Goal: Task Accomplishment & Management: Use online tool/utility

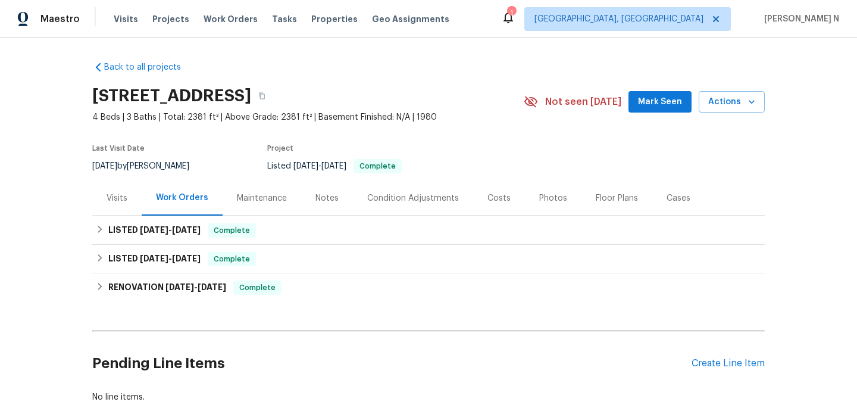
click at [278, 192] on div "Maintenance" at bounding box center [262, 198] width 50 height 12
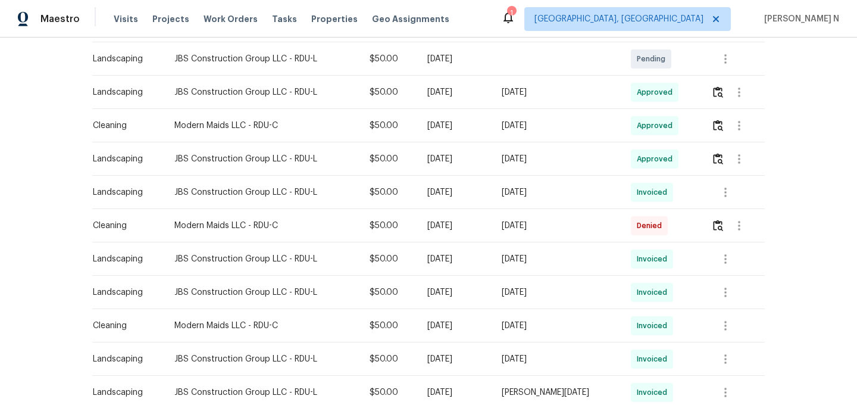
scroll to position [353, 0]
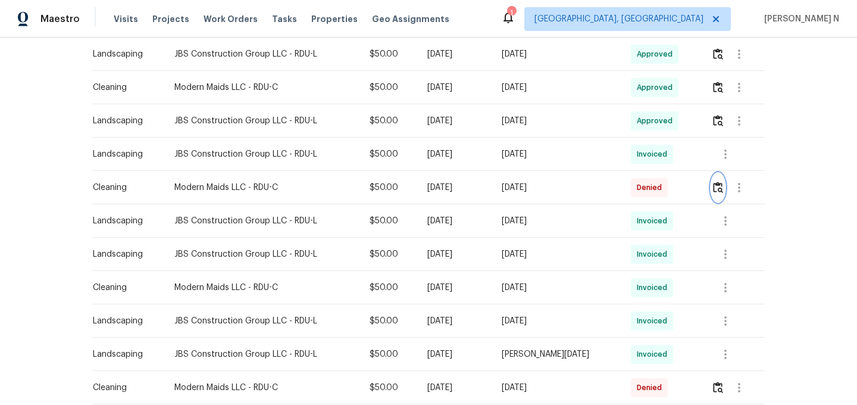
click at [718, 193] on button "button" at bounding box center [718, 187] width 14 height 29
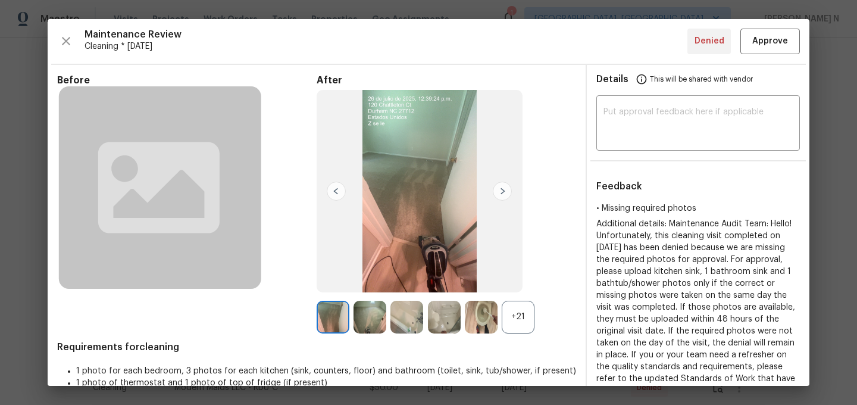
click at [520, 312] on div "+21" at bounding box center [518, 317] width 33 height 33
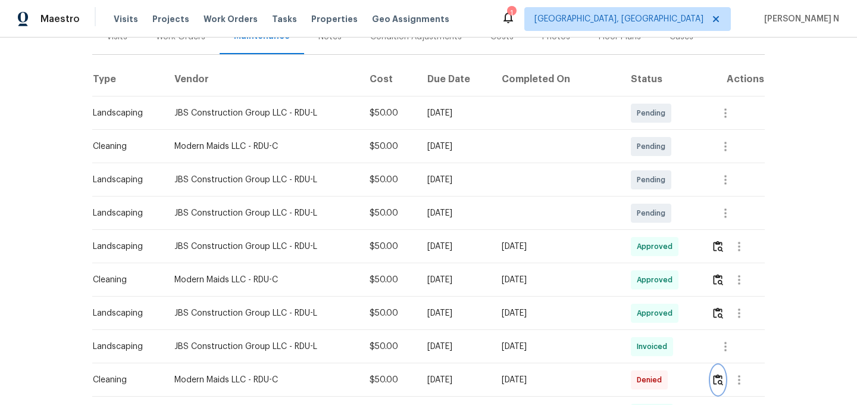
scroll to position [0, 0]
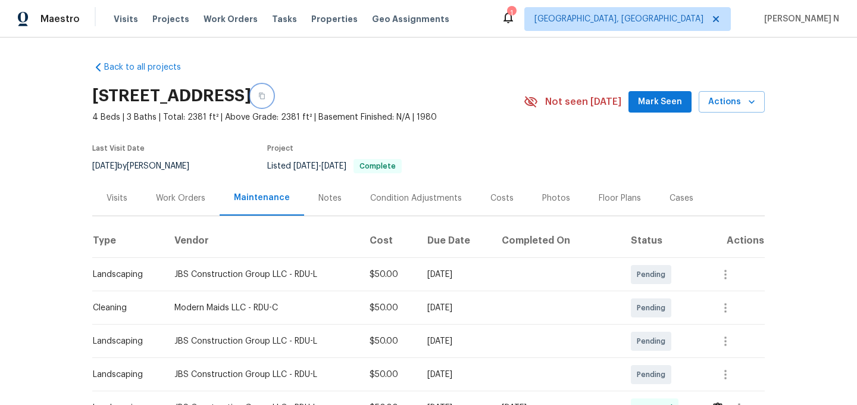
click at [273, 104] on button "button" at bounding box center [261, 95] width 21 height 21
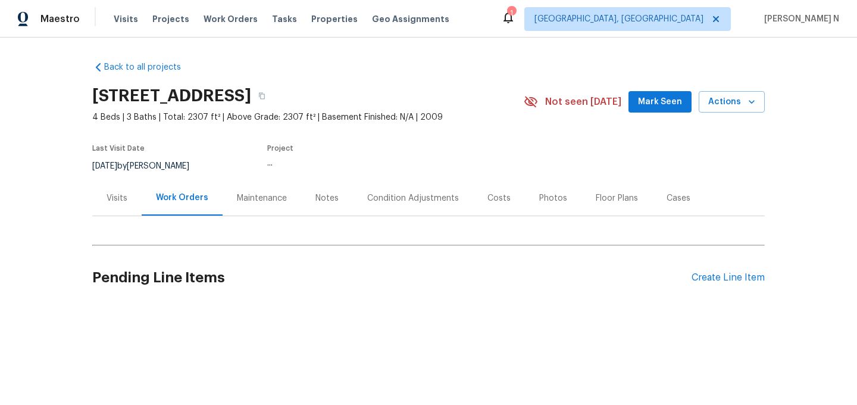
click at [216, 202] on div "Work Orders" at bounding box center [182, 197] width 81 height 35
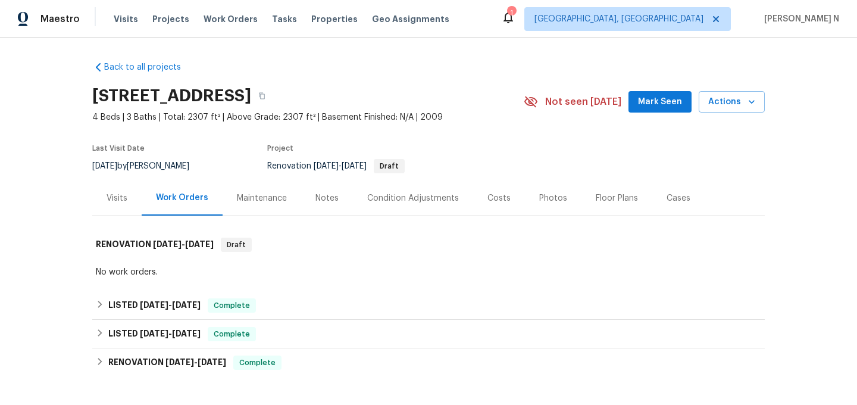
click at [237, 202] on div "Maintenance" at bounding box center [262, 198] width 50 height 12
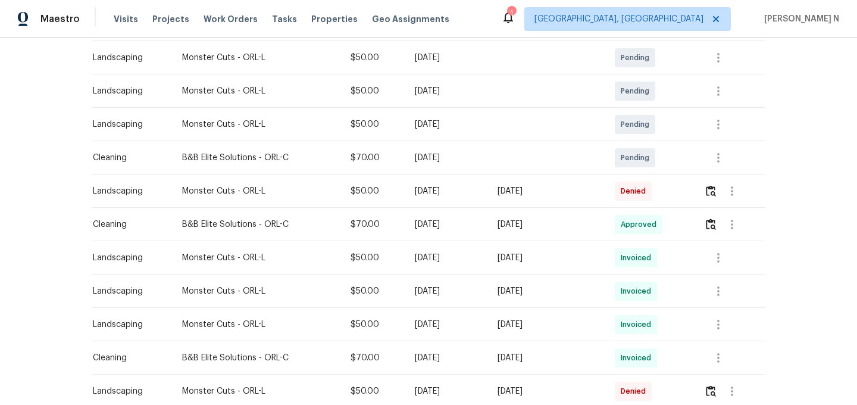
scroll to position [328, 0]
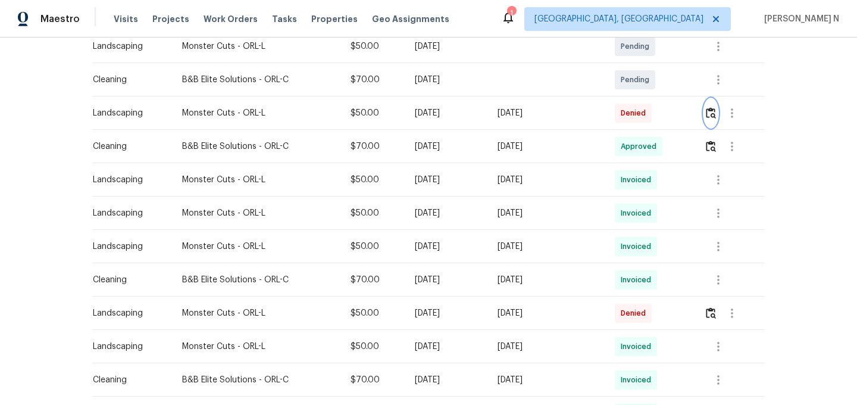
click at [714, 118] on img "button" at bounding box center [711, 112] width 10 height 11
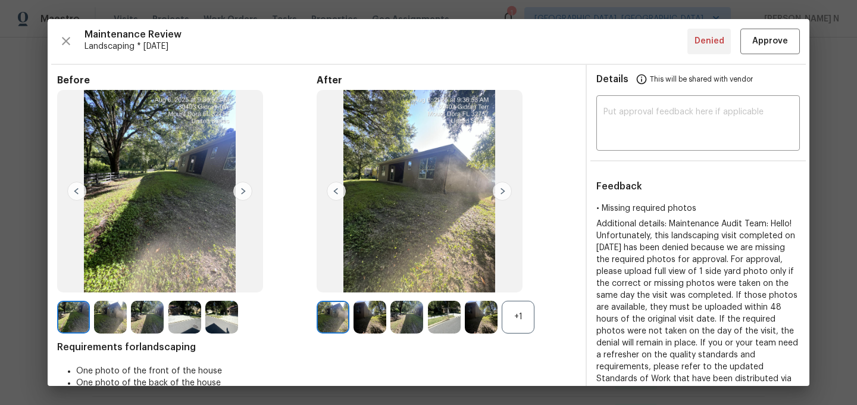
click at [525, 320] on div "+1" at bounding box center [518, 317] width 33 height 33
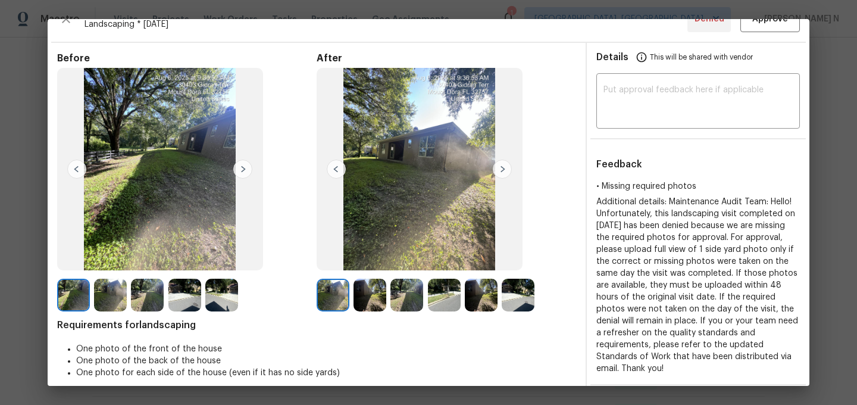
scroll to position [120, 0]
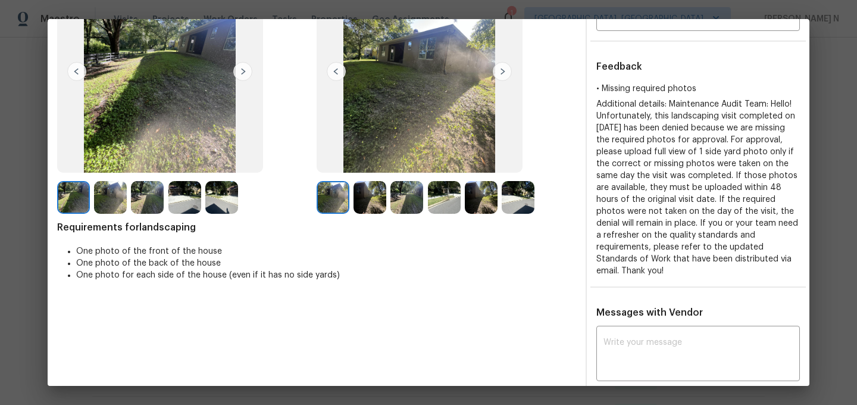
click at [463, 187] on div at bounding box center [446, 197] width 37 height 33
click at [475, 194] on img at bounding box center [481, 197] width 33 height 33
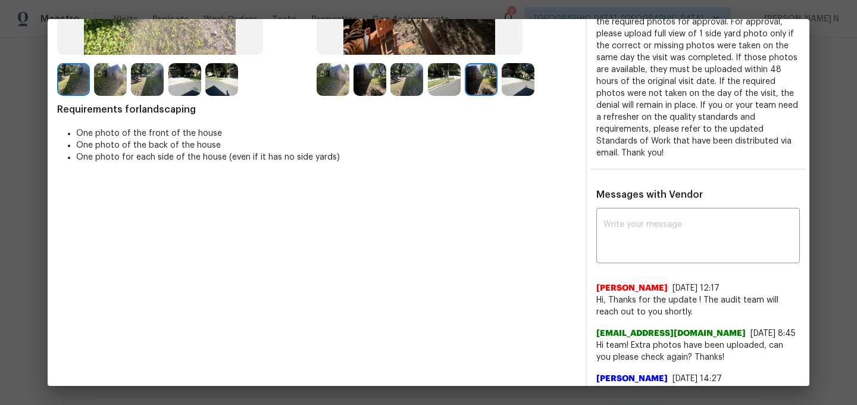
scroll to position [247, 0]
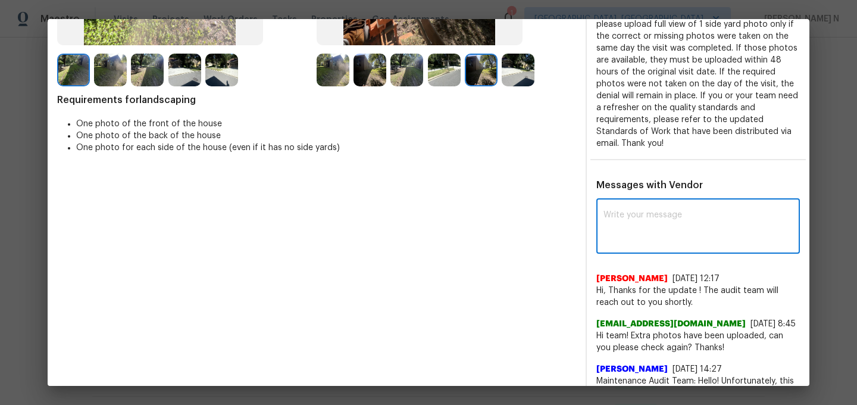
click at [677, 226] on textarea at bounding box center [697, 227] width 189 height 33
paste textarea "Maintenance Audit Team: Hello! Thank you for uploading the photo, after further…"
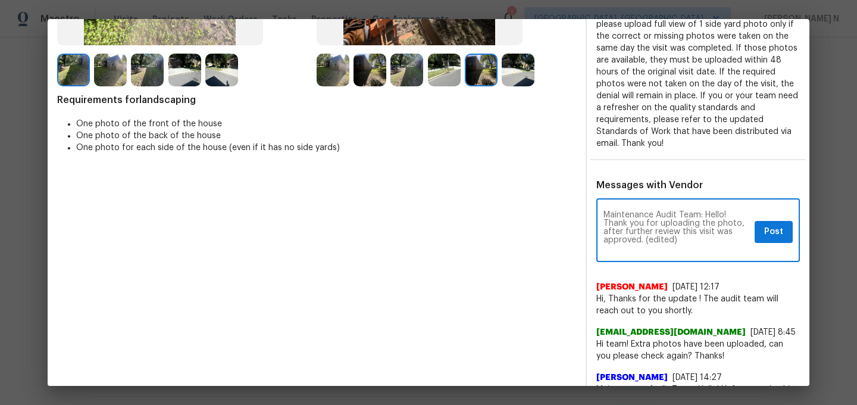
scroll to position [0, 0]
drag, startPoint x: 643, startPoint y: 239, endPoint x: 716, endPoint y: 239, distance: 72.6
click at [716, 239] on textarea "Maintenance Audit Team: Hello! Thank you for uploading the photo, after further…" at bounding box center [676, 232] width 146 height 42
type textarea "Maintenance Audit Team: Hello! Thank you for uploading the photo, after further…"
click at [761, 231] on button "Post" at bounding box center [774, 232] width 38 height 22
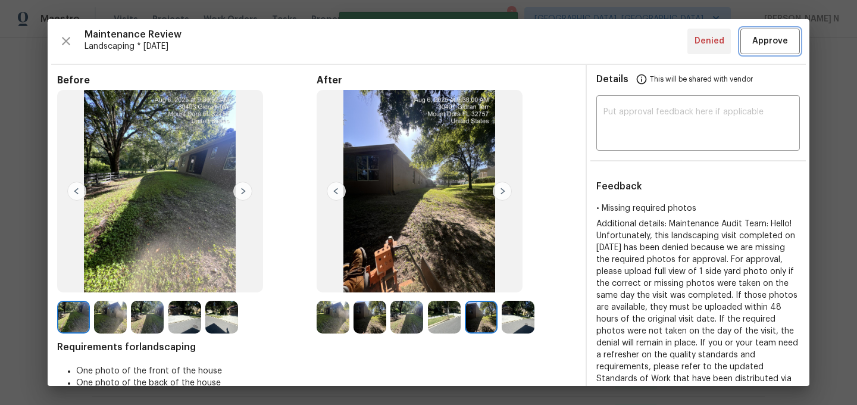
click at [758, 47] on span "Approve" at bounding box center [770, 41] width 36 height 15
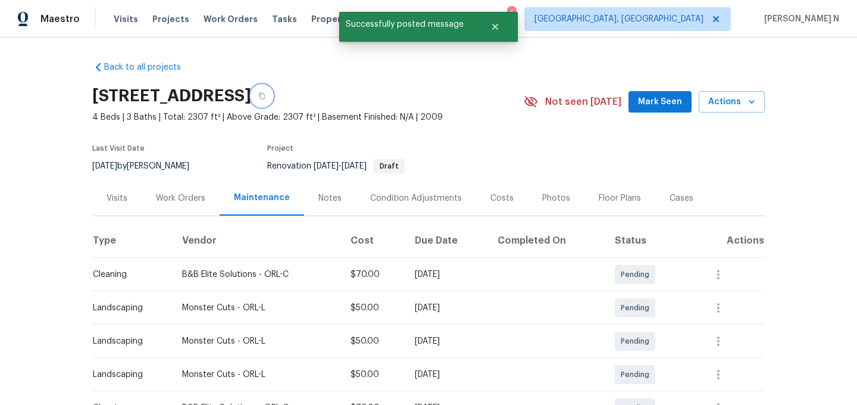
click at [273, 103] on button "button" at bounding box center [261, 95] width 21 height 21
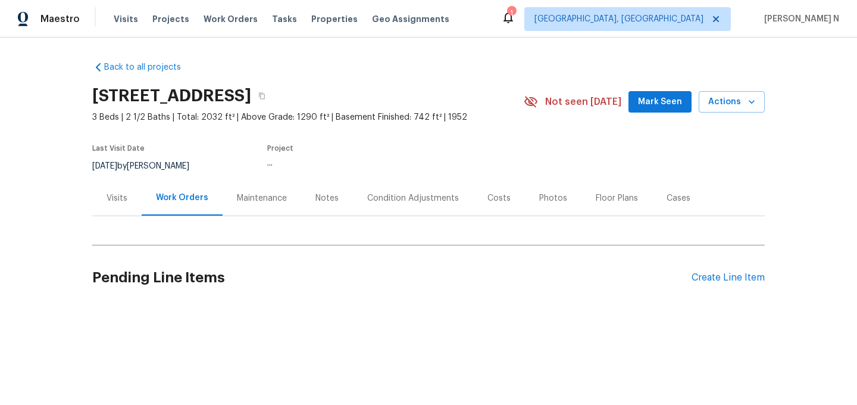
click at [255, 196] on div "Maintenance" at bounding box center [262, 198] width 50 height 12
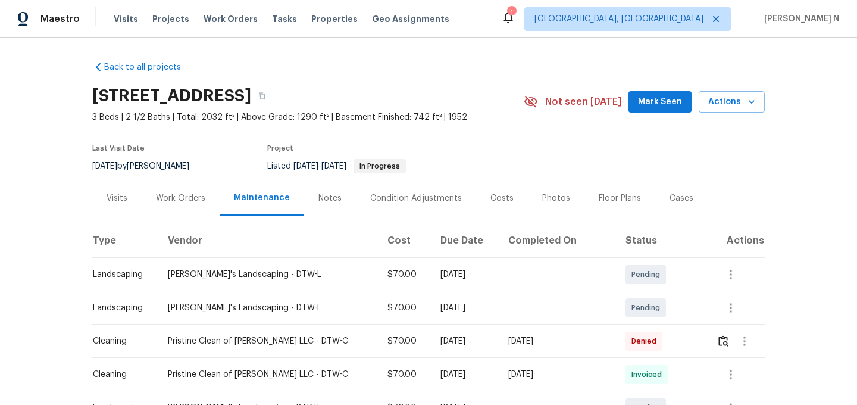
scroll to position [107, 0]
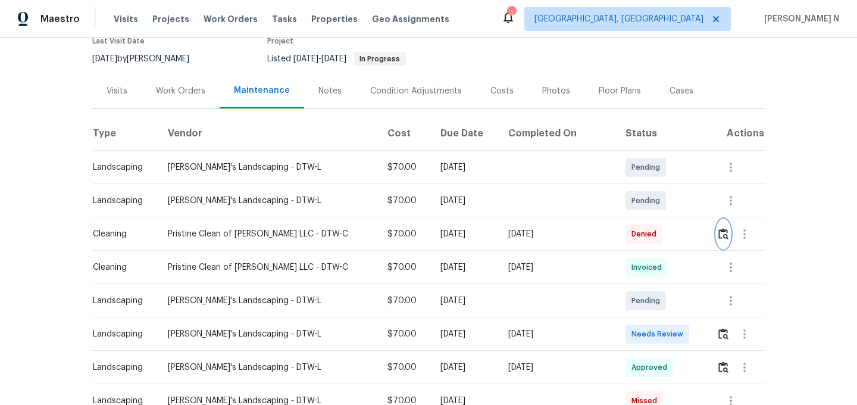
click at [718, 234] on img "button" at bounding box center [723, 233] width 10 height 11
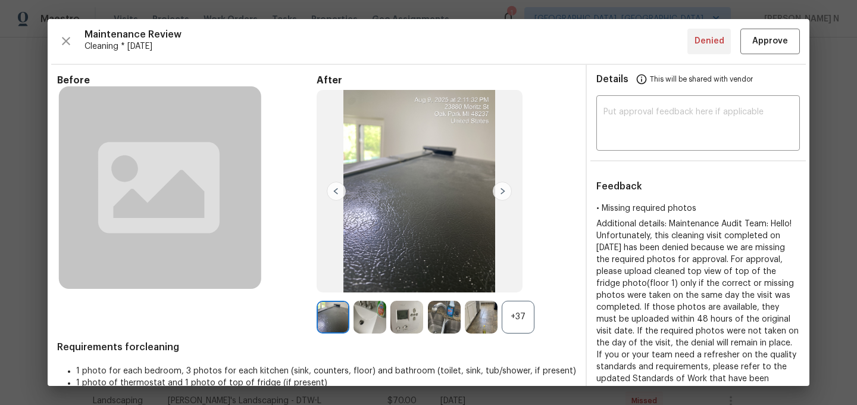
click at [520, 318] on div "+37" at bounding box center [518, 317] width 33 height 33
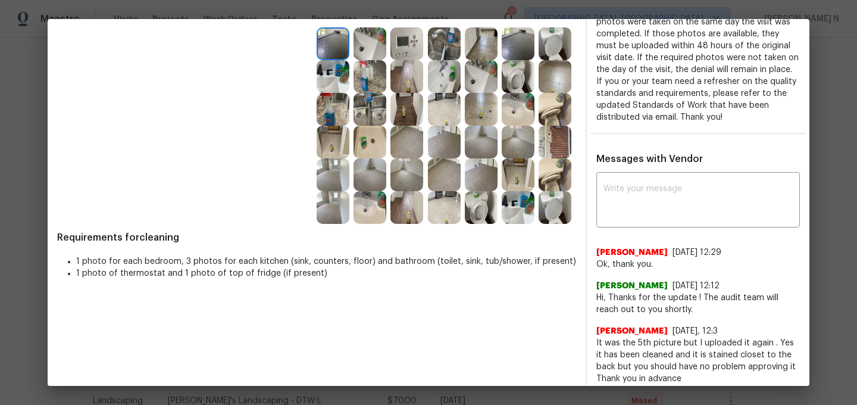
scroll to position [286, 0]
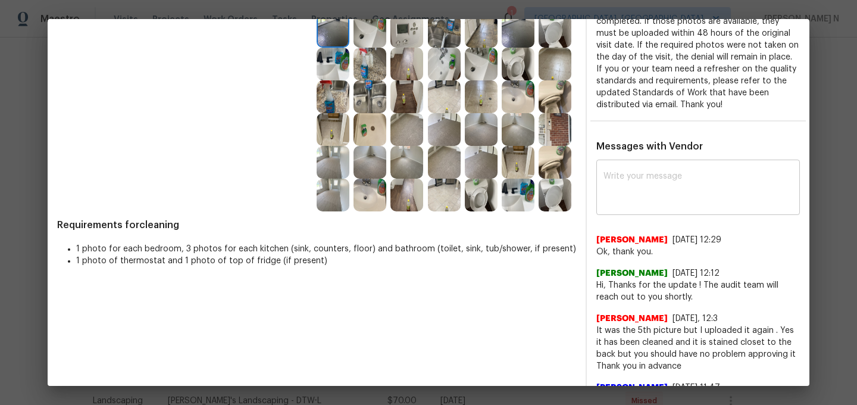
click at [681, 194] on textarea at bounding box center [697, 188] width 189 height 33
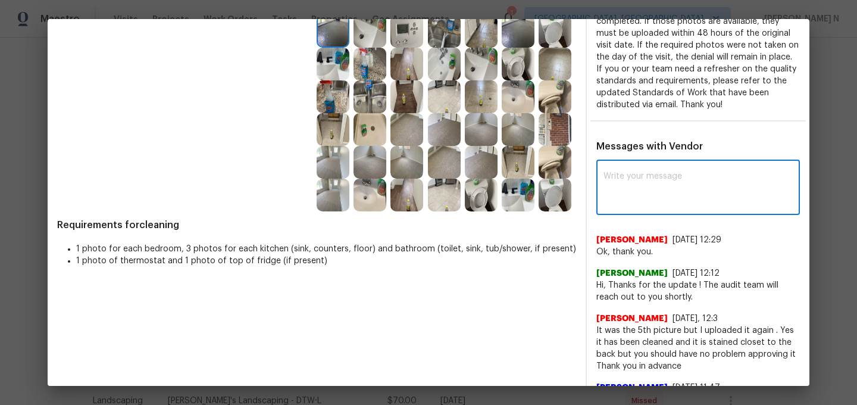
paste textarea "Maintenance Audit Team: Hello! Thank you for uploading the photo, after further…"
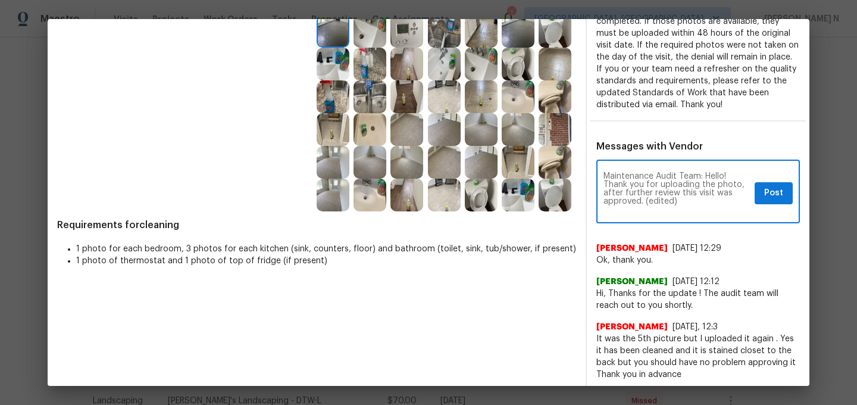
scroll to position [0, 0]
drag, startPoint x: 645, startPoint y: 198, endPoint x: 709, endPoint y: 198, distance: 63.7
click at [709, 198] on textarea "Maintenance Audit Team: Hello! Thank you for uploading the photo, after further…" at bounding box center [676, 193] width 146 height 42
type textarea "Maintenance Audit Team: Hello! Thank you for uploading the photo, after further…"
click at [767, 193] on span "Post" at bounding box center [773, 193] width 19 height 15
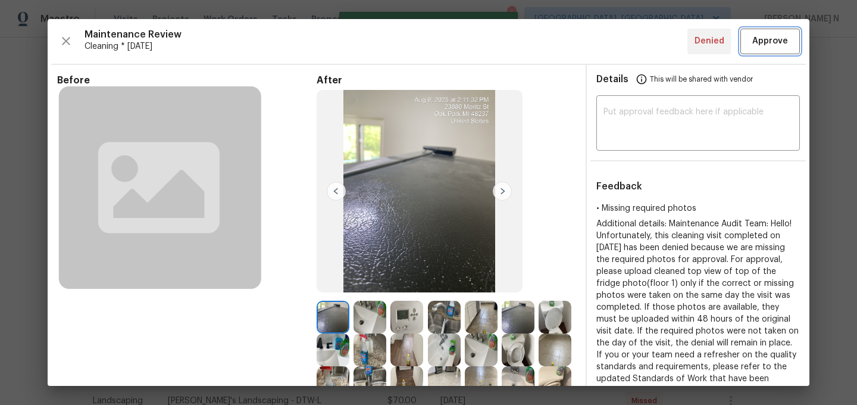
click at [777, 52] on button "Approve" at bounding box center [770, 42] width 60 height 26
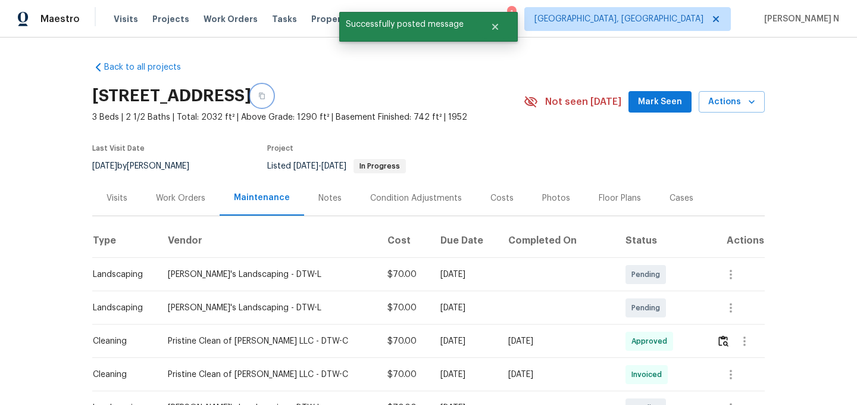
click at [273, 104] on button "button" at bounding box center [261, 95] width 21 height 21
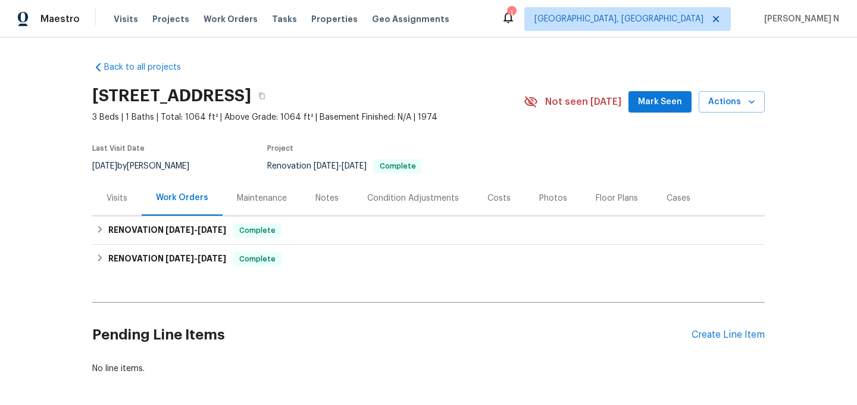
click at [241, 190] on div "Maintenance" at bounding box center [262, 197] width 79 height 35
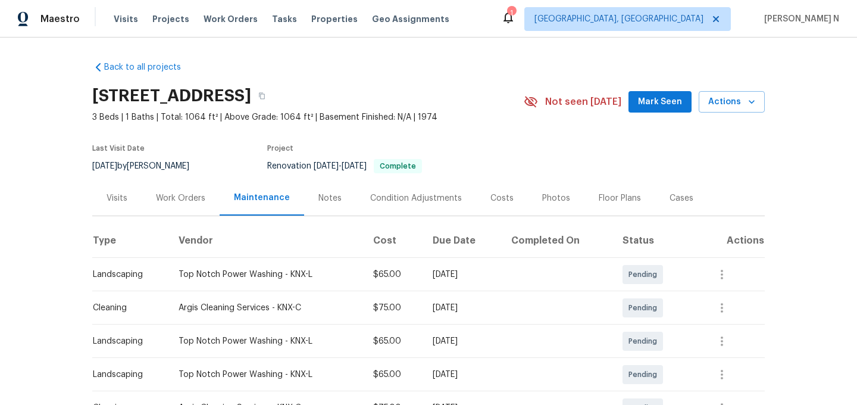
click at [383, 106] on div "[STREET_ADDRESS]" at bounding box center [307, 95] width 431 height 31
click at [265, 93] on icon "button" at bounding box center [261, 95] width 7 height 7
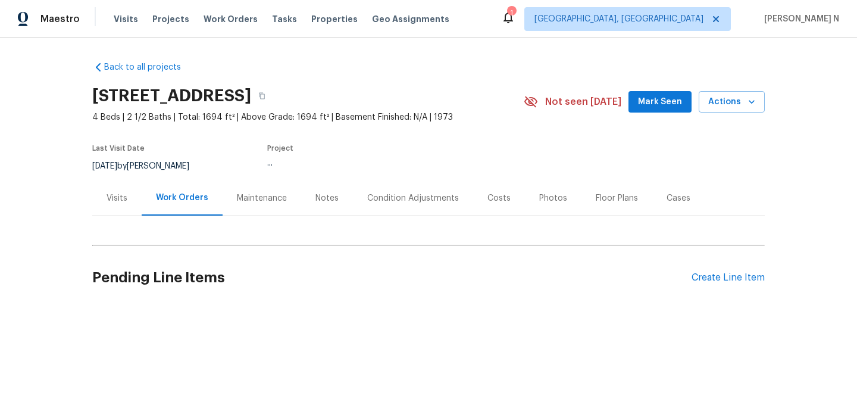
click at [258, 196] on div "Maintenance" at bounding box center [262, 198] width 50 height 12
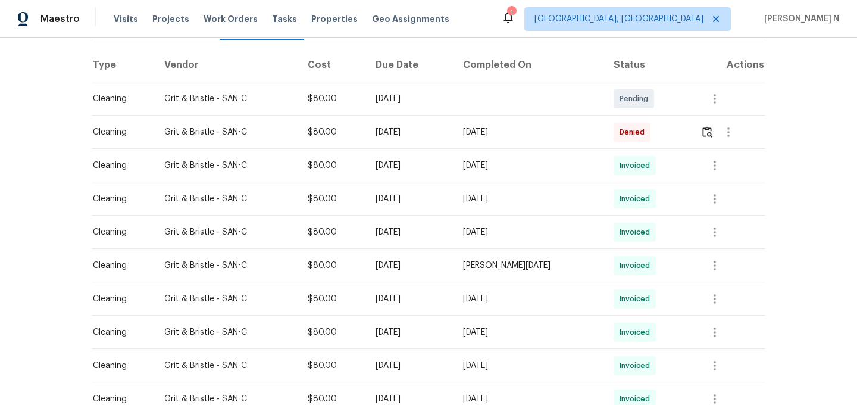
scroll to position [154, 0]
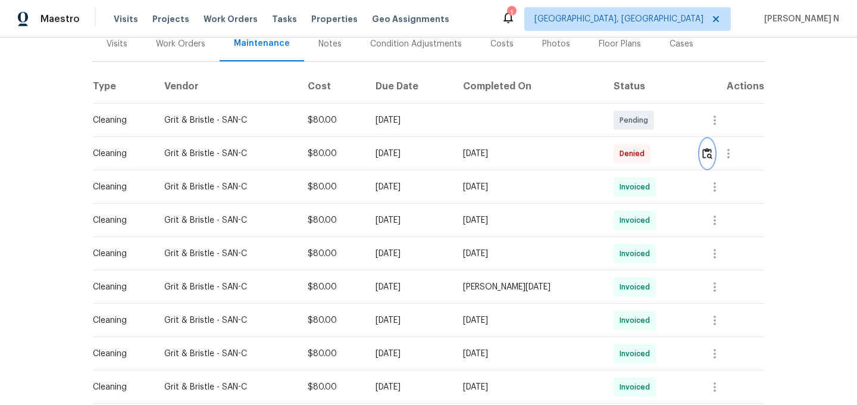
click at [709, 159] on button "button" at bounding box center [707, 153] width 14 height 29
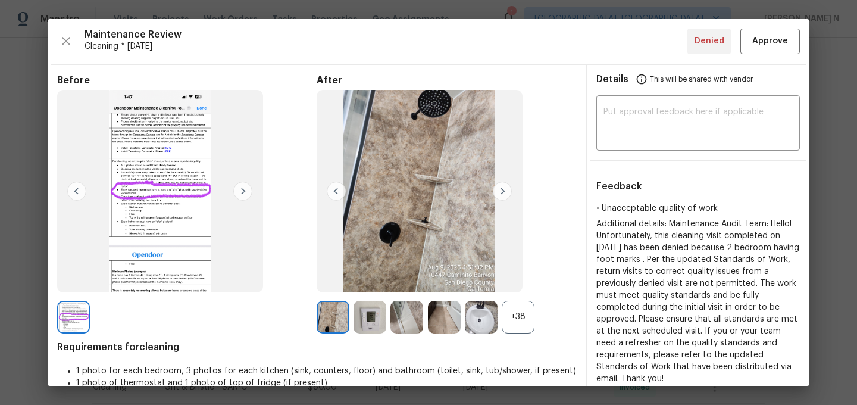
click at [511, 322] on div "+38" at bounding box center [518, 317] width 33 height 33
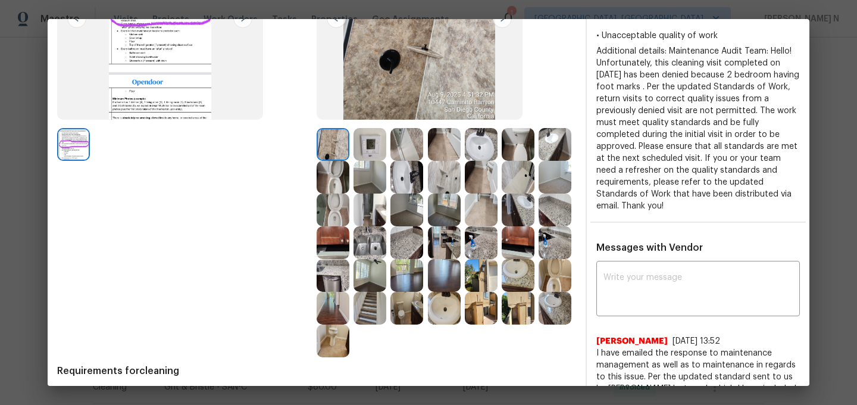
scroll to position [0, 0]
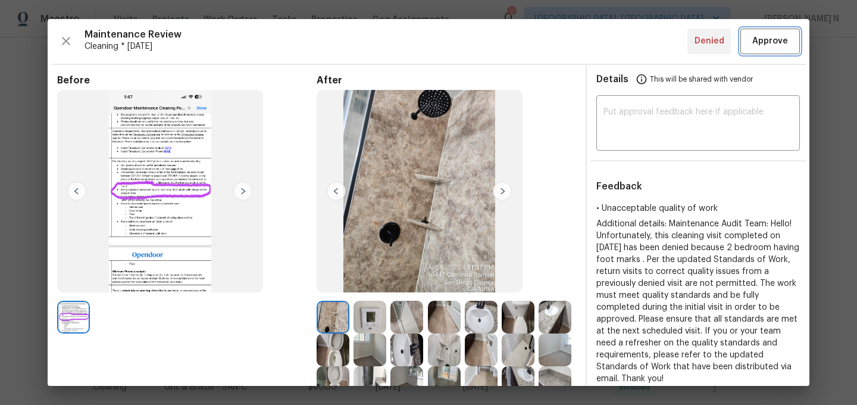
click at [747, 39] on button "Approve" at bounding box center [770, 42] width 60 height 26
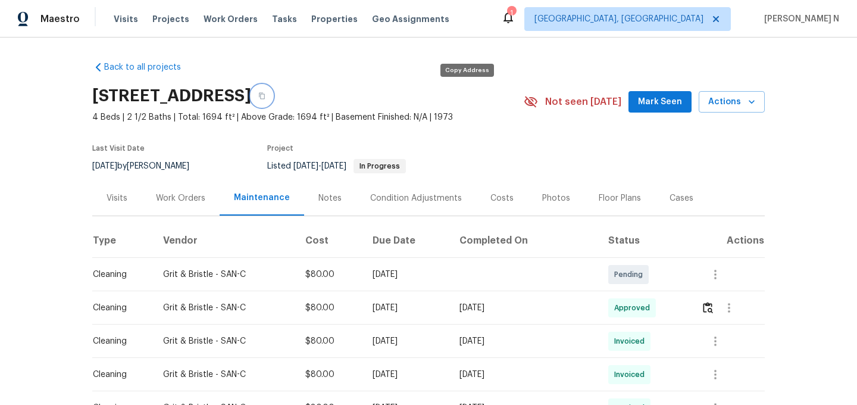
click at [265, 95] on icon "button" at bounding box center [262, 96] width 6 height 7
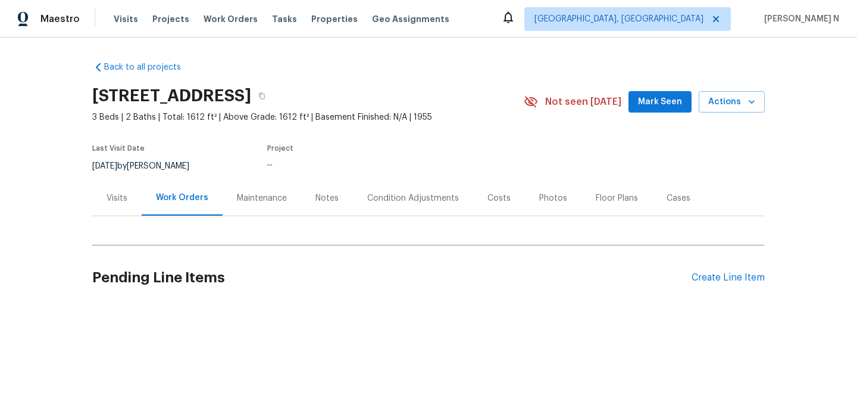
click at [281, 206] on div "Maintenance" at bounding box center [262, 197] width 79 height 35
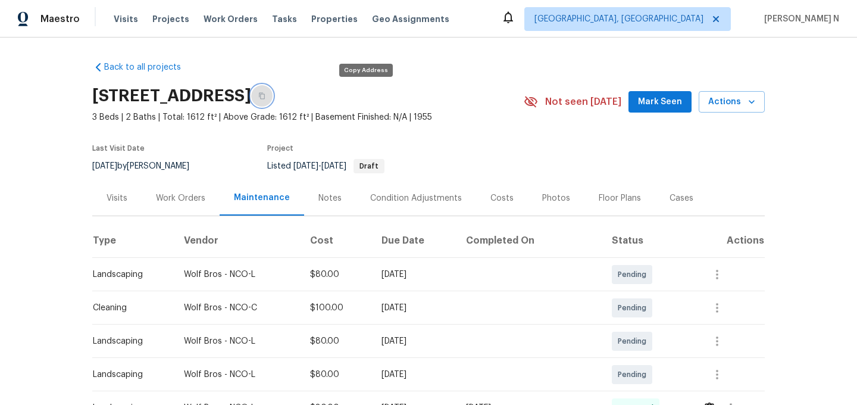
click at [273, 91] on button "button" at bounding box center [261, 95] width 21 height 21
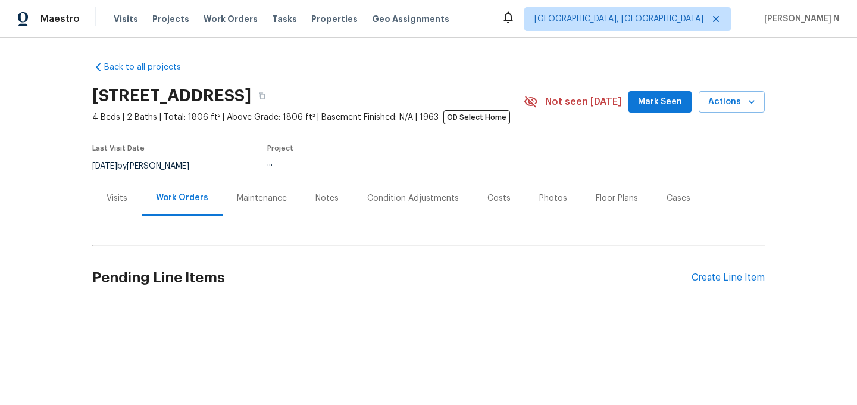
click at [282, 204] on div "Maintenance" at bounding box center [262, 198] width 50 height 12
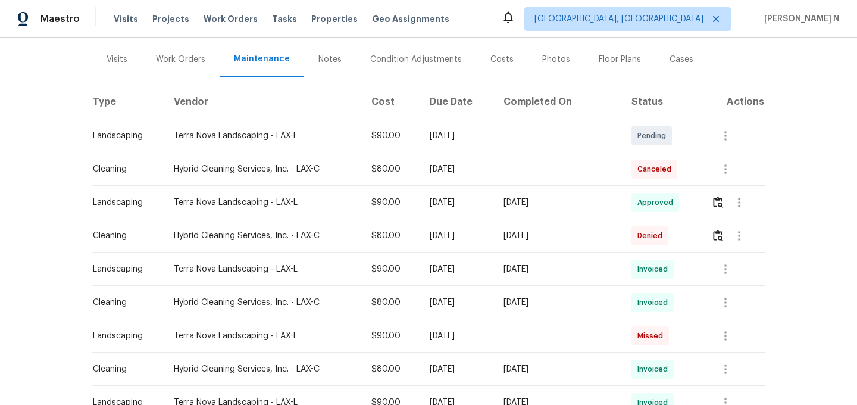
scroll to position [205, 0]
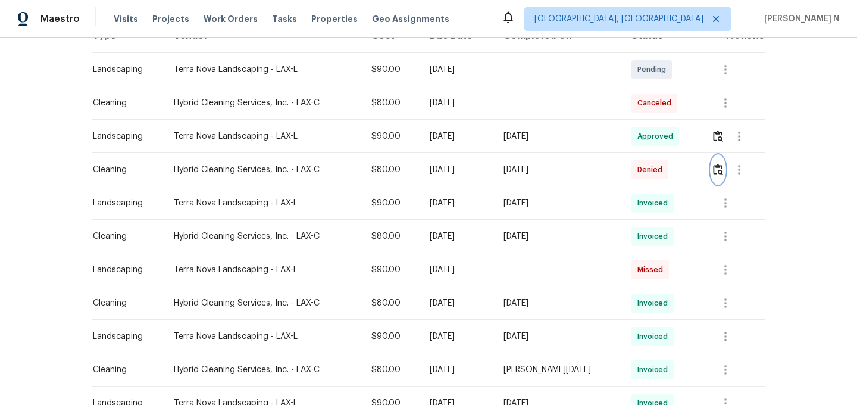
click at [720, 175] on img "button" at bounding box center [718, 169] width 10 height 11
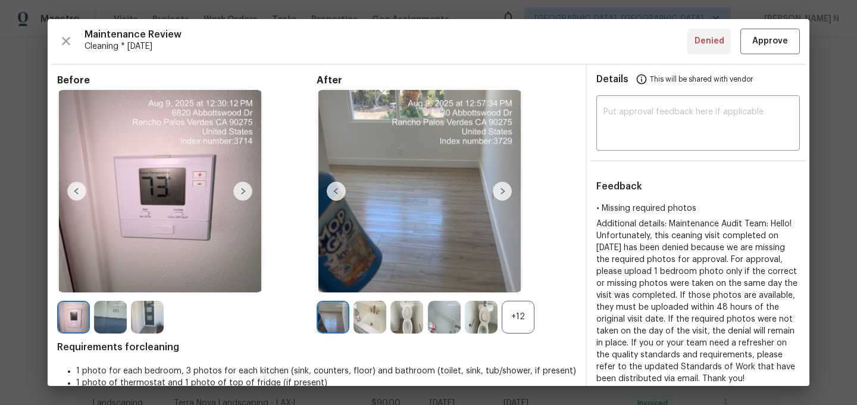
click at [522, 317] on div "+12" at bounding box center [518, 317] width 33 height 33
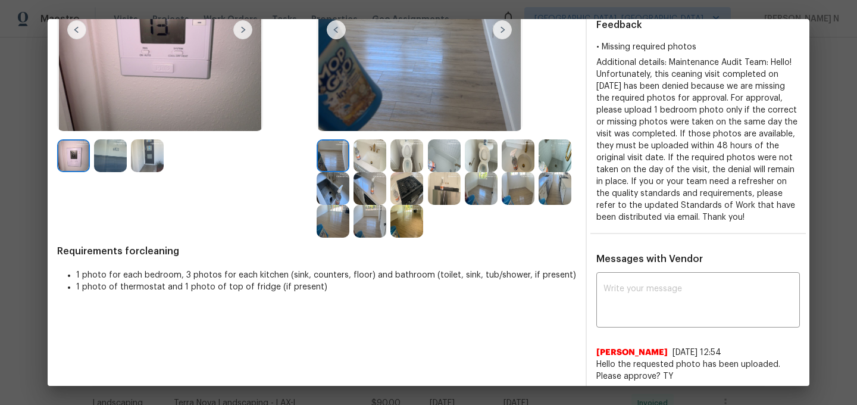
scroll to position [188, 0]
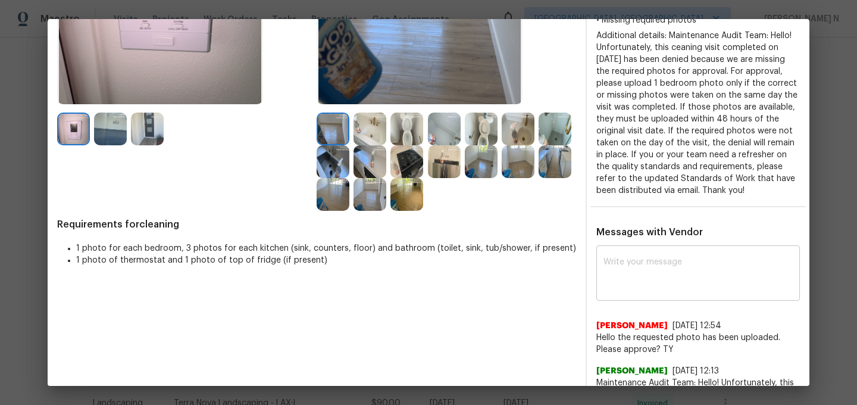
click at [656, 272] on textarea at bounding box center [697, 274] width 189 height 33
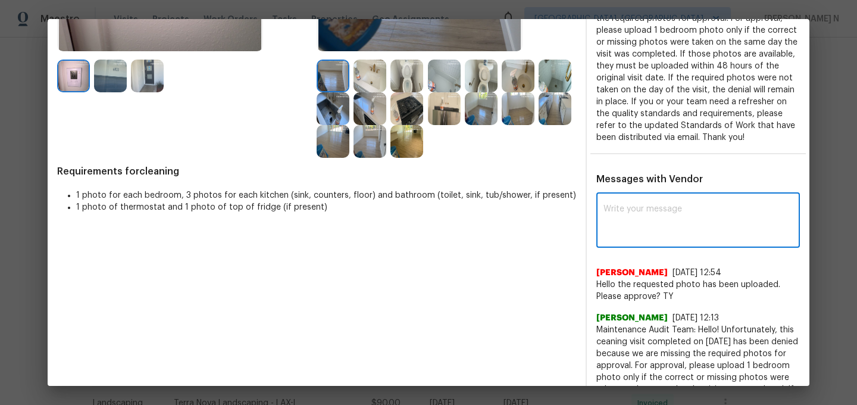
scroll to position [261, 0]
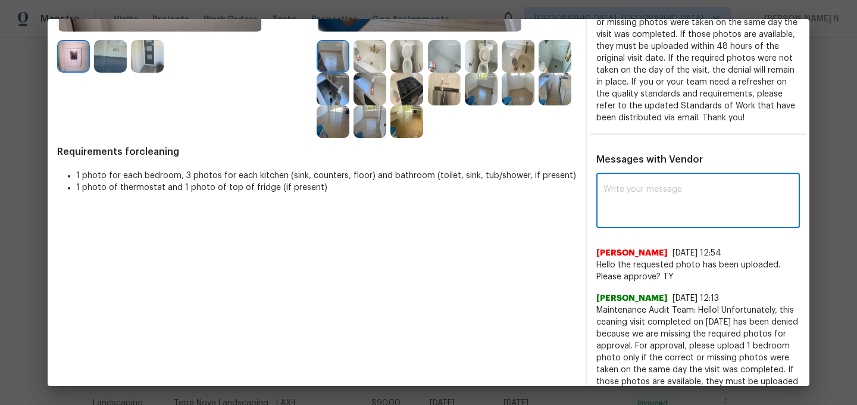
click at [688, 218] on textarea at bounding box center [697, 201] width 189 height 33
paste textarea "Maintenance Audit Team: Hello! Thank you for uploading the photo, after further…"
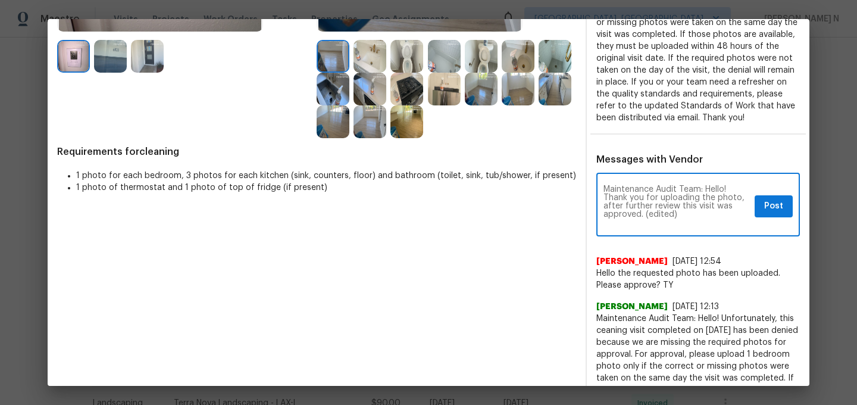
scroll to position [0, 0]
drag, startPoint x: 646, startPoint y: 225, endPoint x: 692, endPoint y: 225, distance: 45.8
click at [692, 225] on textarea "Maintenance Audit Team: Hello! Thank you for uploading the photo, after further…" at bounding box center [676, 206] width 146 height 42
type textarea "Maintenance Audit Team: Hello! Thank you for uploading the photo, after further…"
click at [773, 214] on span "Post" at bounding box center [773, 206] width 19 height 15
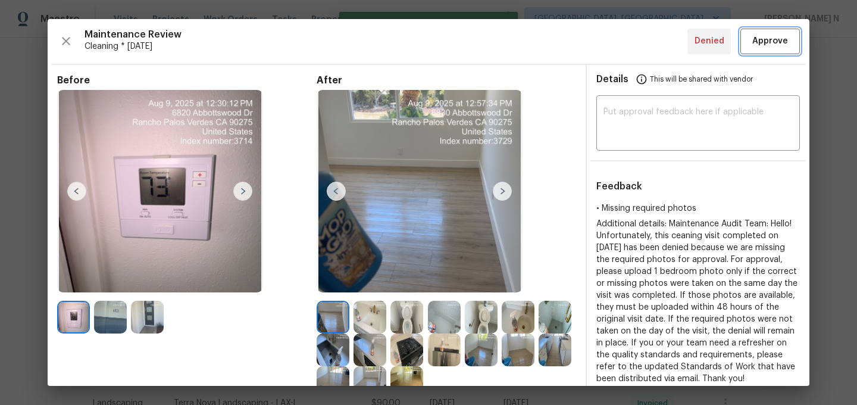
click at [760, 45] on span "Approve" at bounding box center [770, 41] width 36 height 15
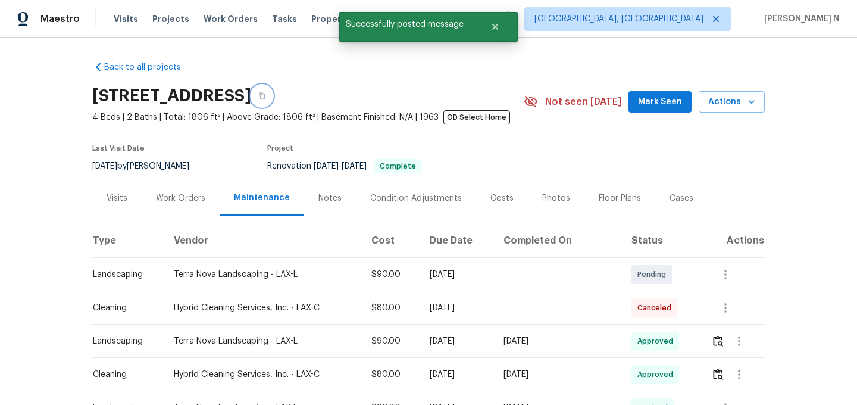
click at [265, 99] on icon "button" at bounding box center [262, 96] width 6 height 7
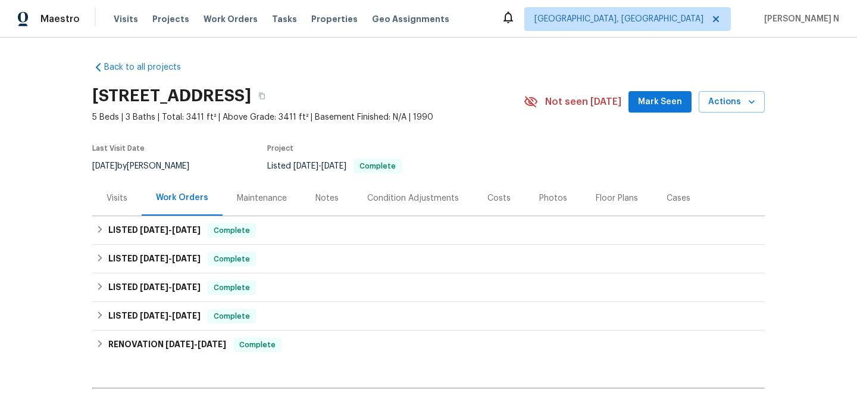
click at [247, 198] on div "Maintenance" at bounding box center [262, 198] width 50 height 12
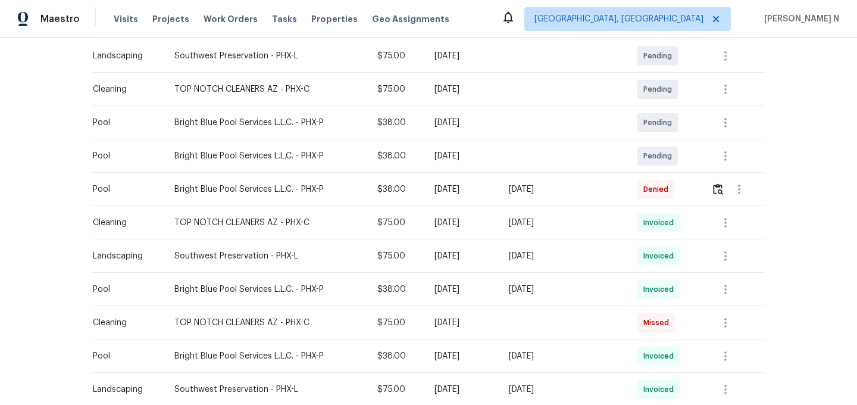
scroll to position [255, 0]
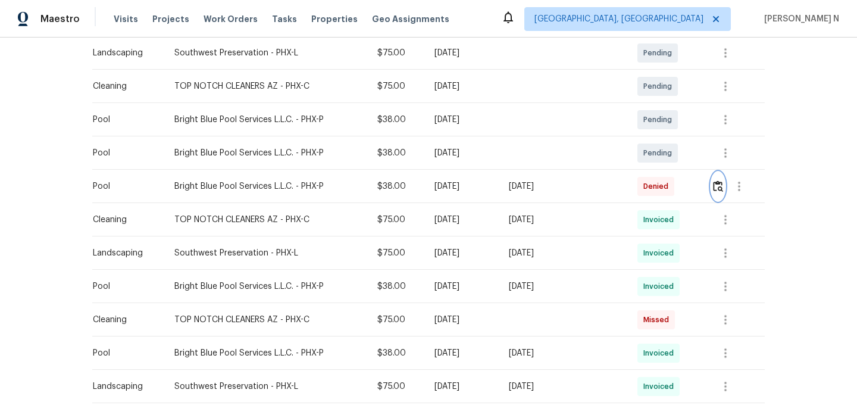
click at [719, 189] on img "button" at bounding box center [718, 185] width 10 height 11
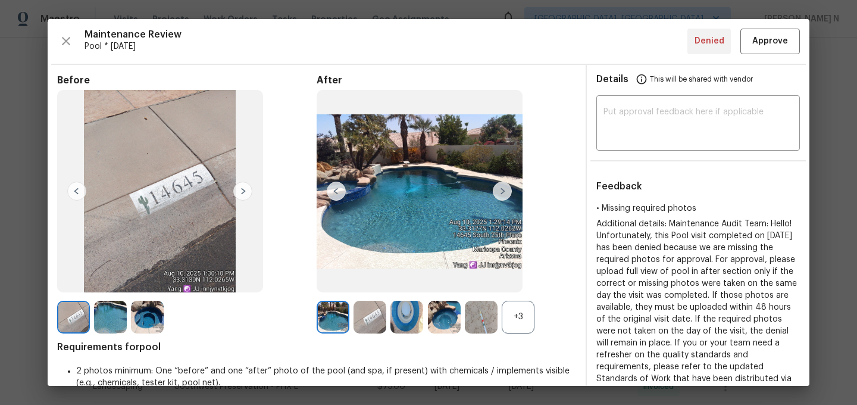
click at [523, 310] on div "+3" at bounding box center [518, 317] width 33 height 33
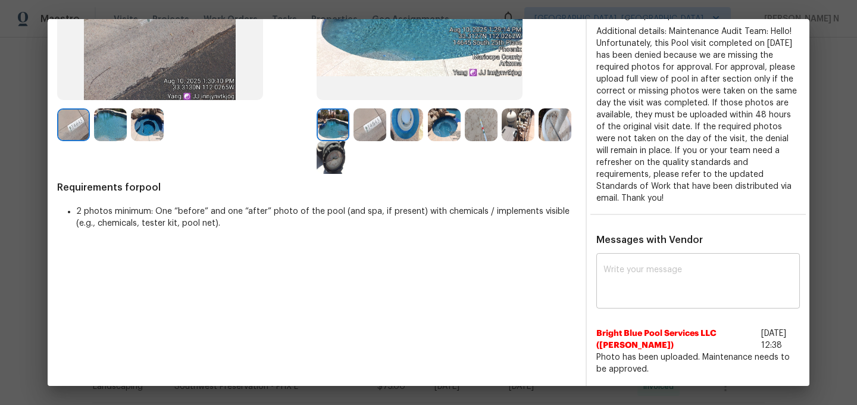
scroll to position [200, 0]
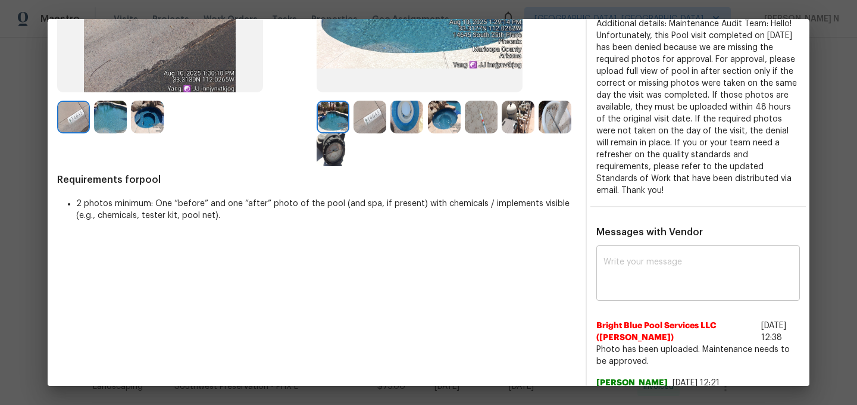
click at [646, 286] on textarea at bounding box center [697, 274] width 189 height 33
paste textarea "Maintenance Audit Team: Hello! Thank you for uploading the photo, after further…"
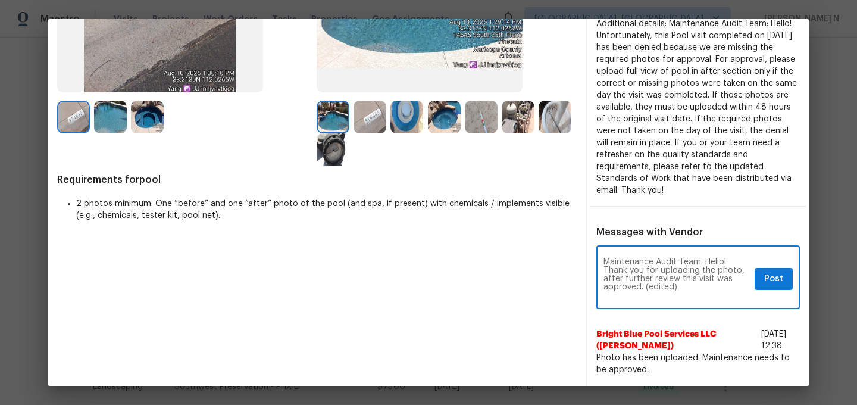
scroll to position [0, 0]
drag, startPoint x: 645, startPoint y: 286, endPoint x: 684, endPoint y: 286, distance: 38.7
click at [684, 286] on textarea "Maintenance Audit Team: Hello! Thank you for uploading the photo, after further…" at bounding box center [676, 279] width 146 height 42
type textarea "Maintenance Audit Team: Hello! Thank you for uploading the photo, after further…"
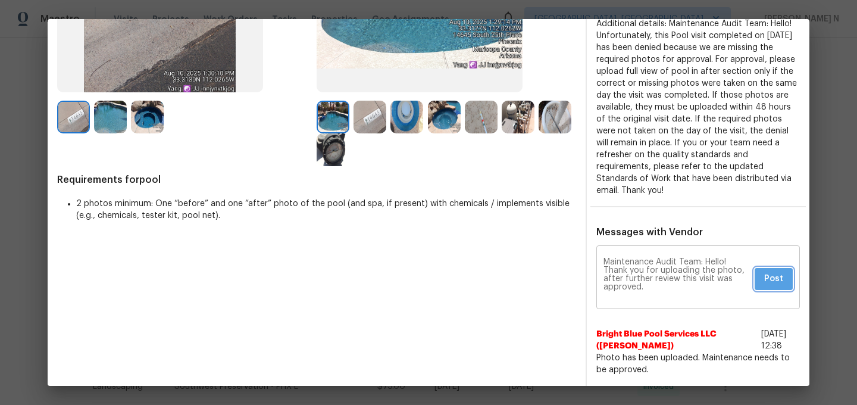
click at [777, 281] on span "Post" at bounding box center [773, 278] width 19 height 15
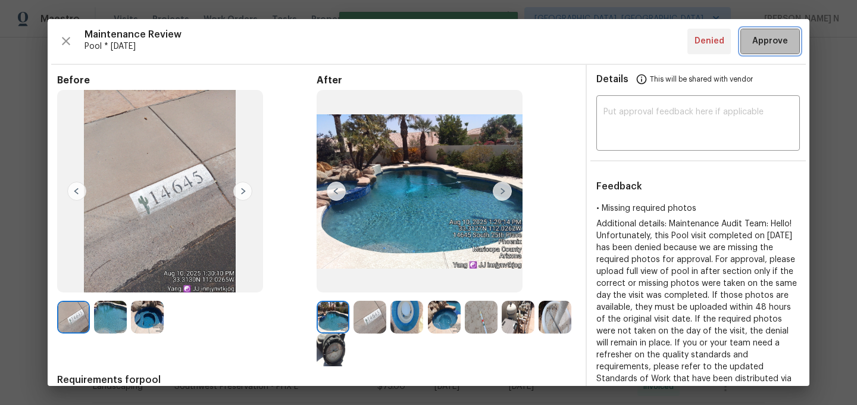
click at [761, 42] on span "Approve" at bounding box center [770, 41] width 36 height 15
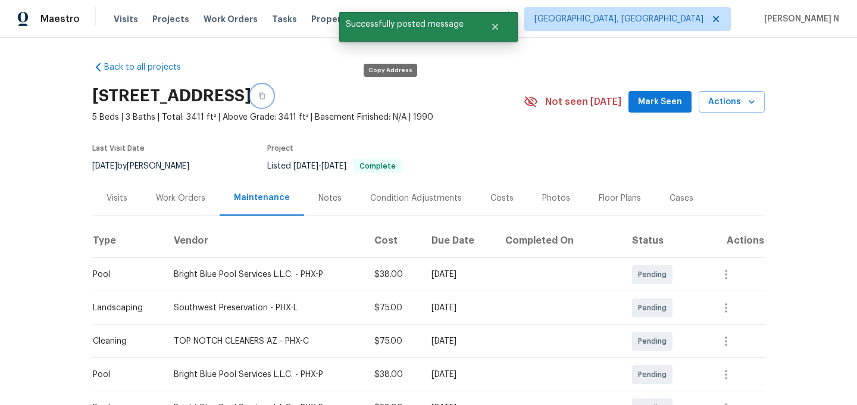
click at [265, 96] on icon "button" at bounding box center [261, 95] width 7 height 7
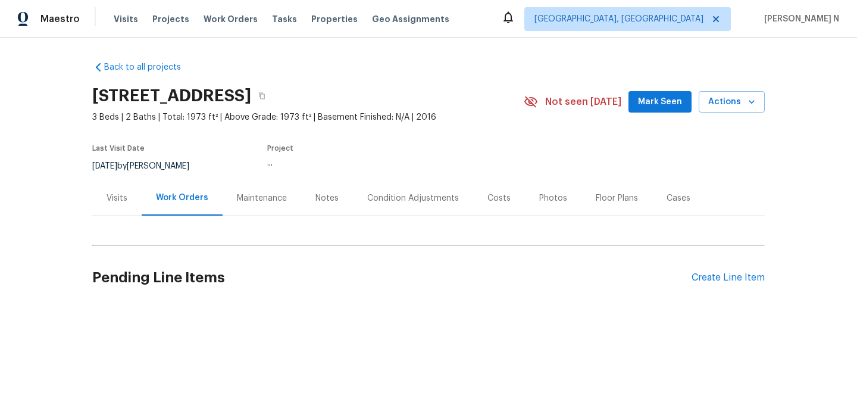
click at [237, 189] on div "Maintenance" at bounding box center [262, 197] width 79 height 35
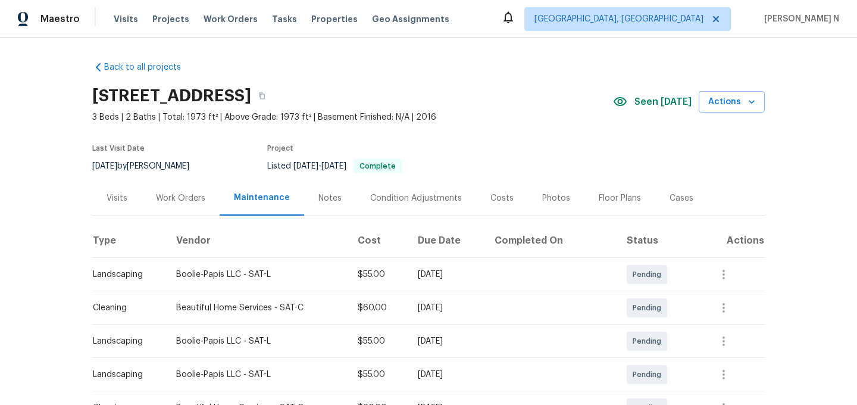
click at [470, 107] on div "[STREET_ADDRESS]" at bounding box center [352, 95] width 521 height 31
click at [265, 97] on icon "button" at bounding box center [261, 95] width 7 height 7
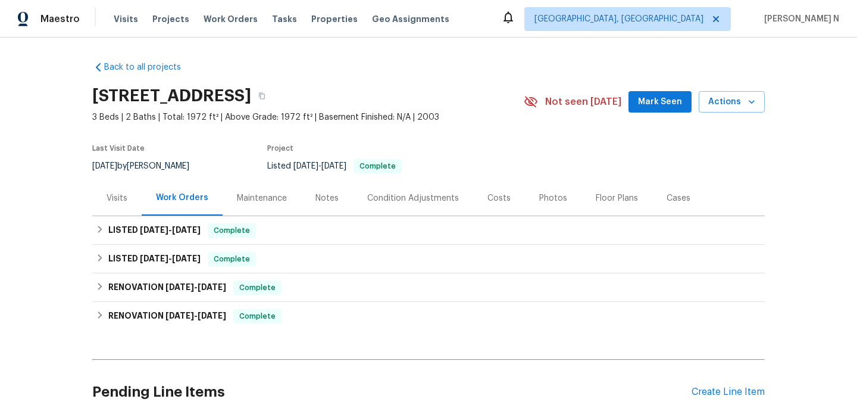
click at [254, 196] on div "Maintenance" at bounding box center [262, 198] width 50 height 12
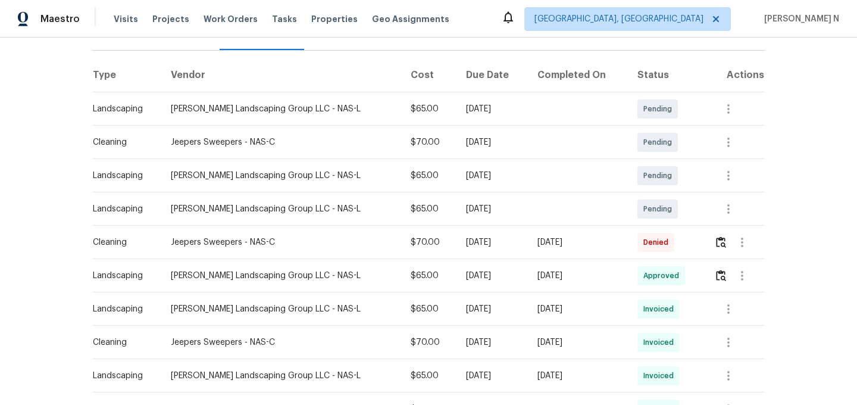
scroll to position [167, 0]
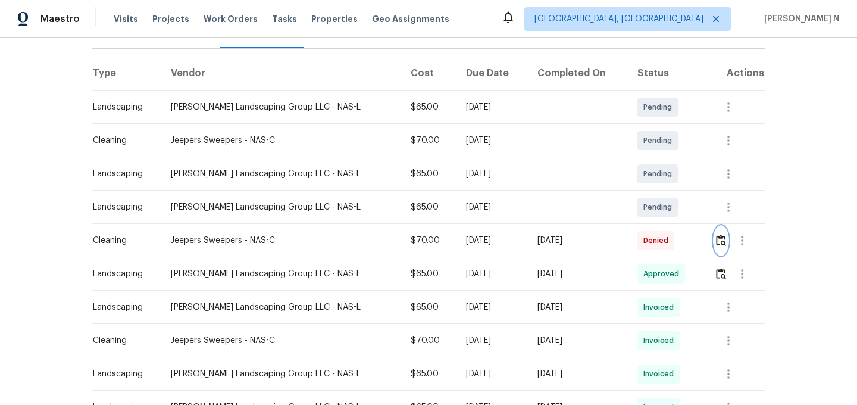
click at [718, 239] on img "button" at bounding box center [721, 239] width 10 height 11
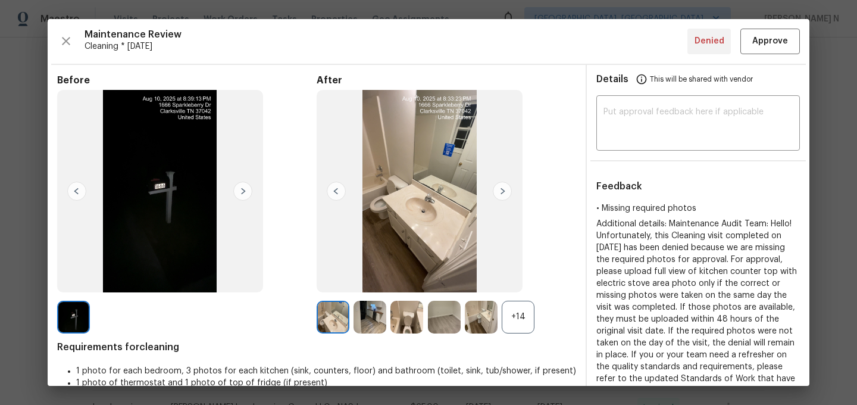
click at [518, 326] on div "+14" at bounding box center [518, 317] width 33 height 33
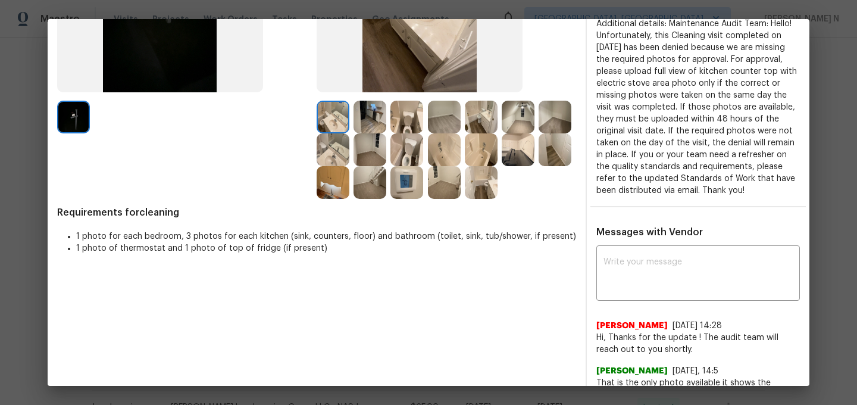
scroll to position [141, 0]
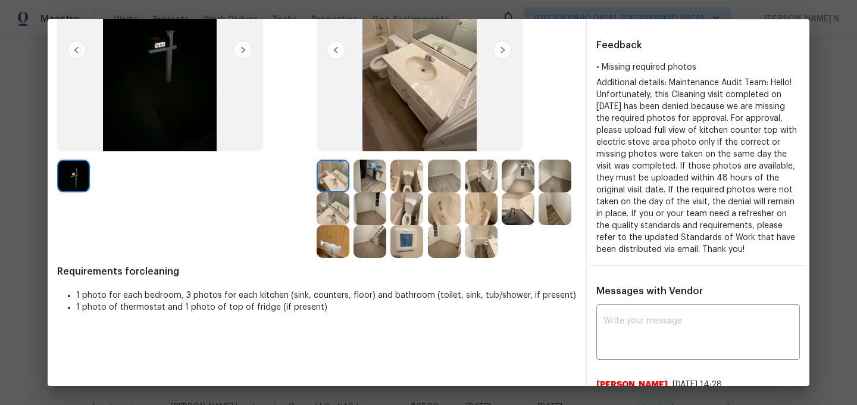
click at [373, 179] on img at bounding box center [369, 175] width 33 height 33
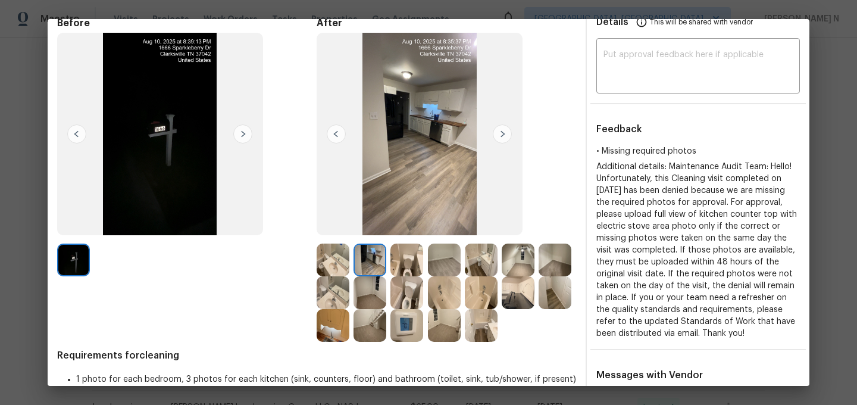
scroll to position [70, 0]
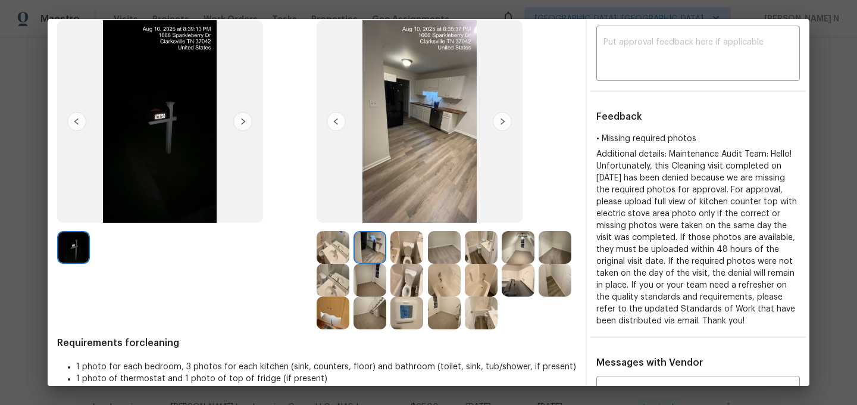
click at [340, 318] on img at bounding box center [333, 312] width 33 height 33
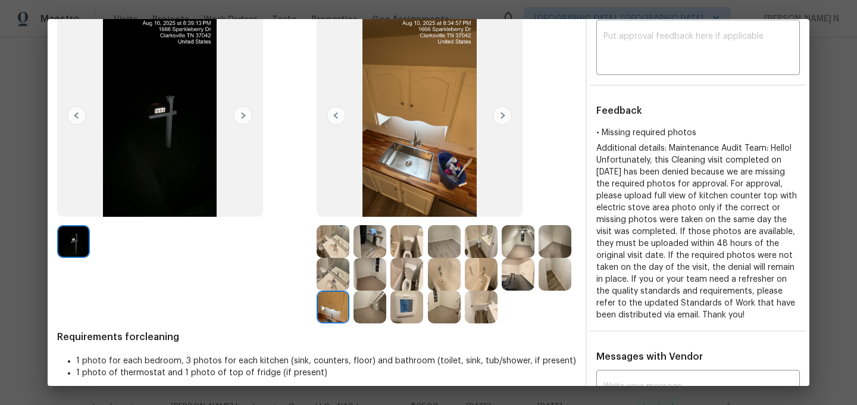
scroll to position [0, 0]
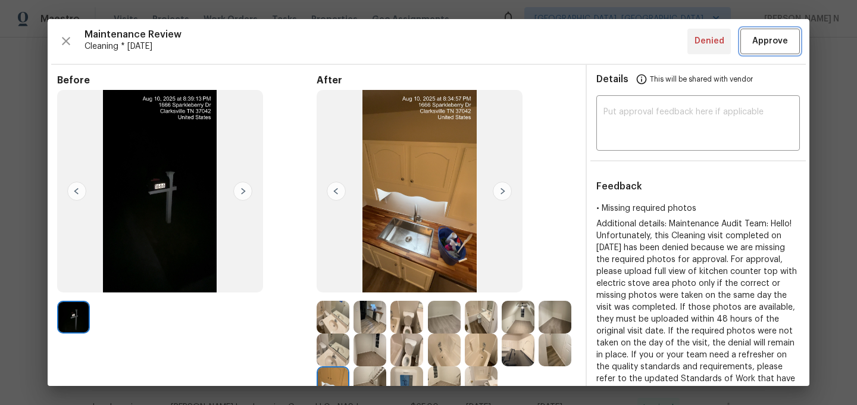
click at [769, 41] on span "Approve" at bounding box center [770, 41] width 36 height 15
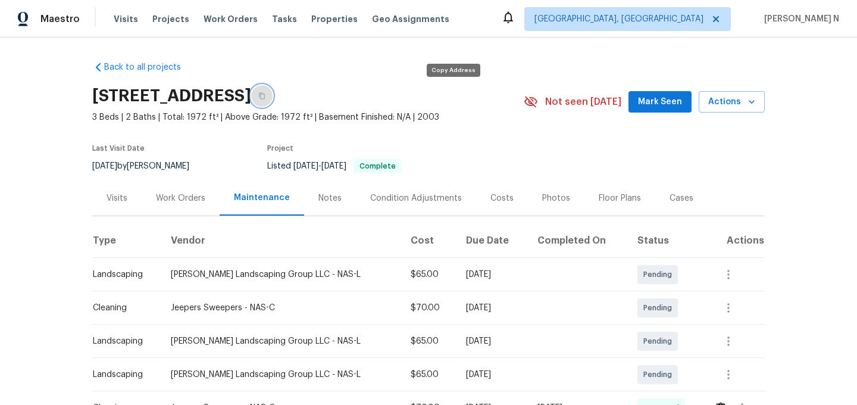
click at [273, 99] on button "button" at bounding box center [261, 95] width 21 height 21
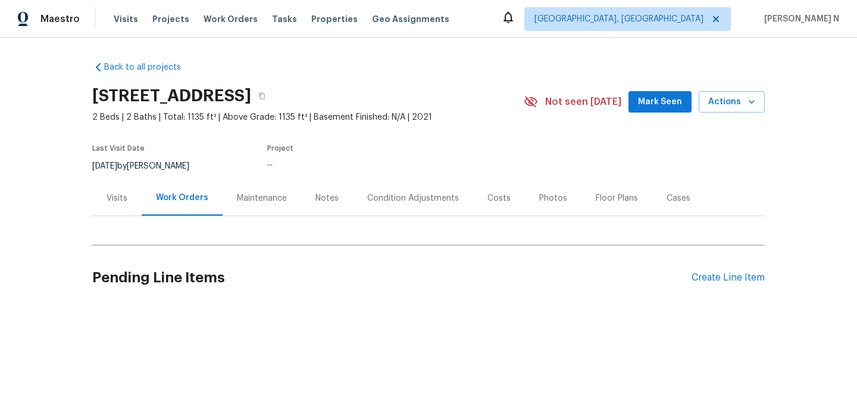
click at [245, 194] on div "Maintenance" at bounding box center [262, 198] width 50 height 12
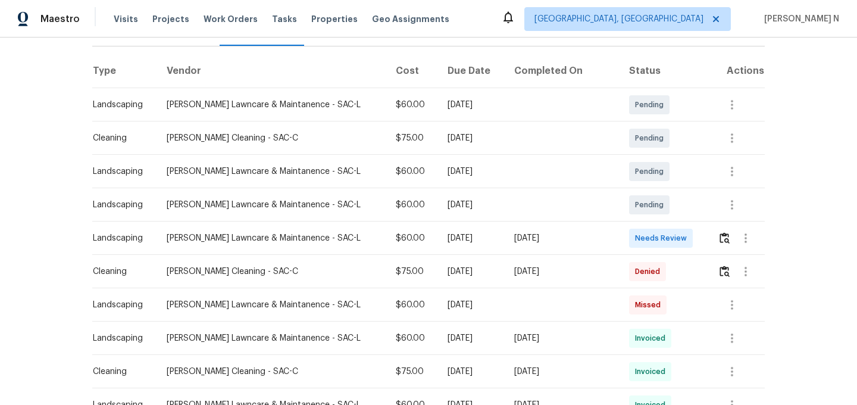
scroll to position [276, 0]
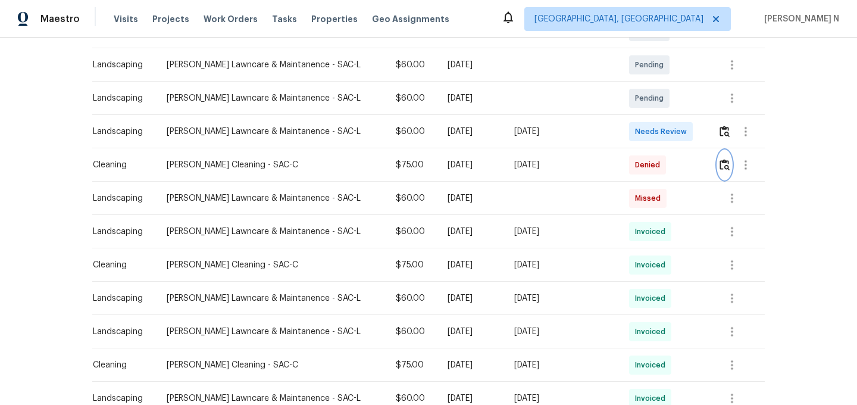
click at [722, 168] on img "button" at bounding box center [724, 164] width 10 height 11
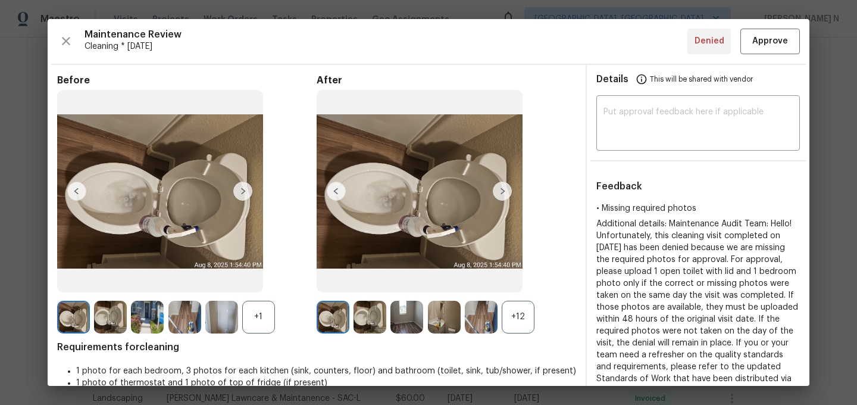
click at [528, 323] on div "+12" at bounding box center [518, 317] width 33 height 33
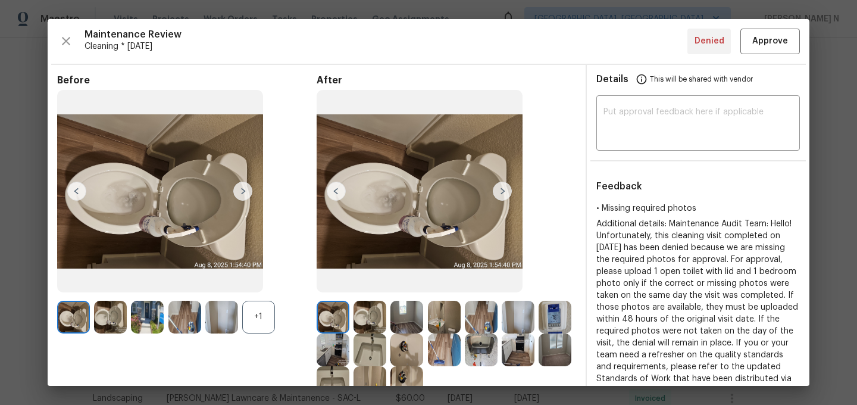
click at [274, 318] on div "+1" at bounding box center [258, 317] width 33 height 33
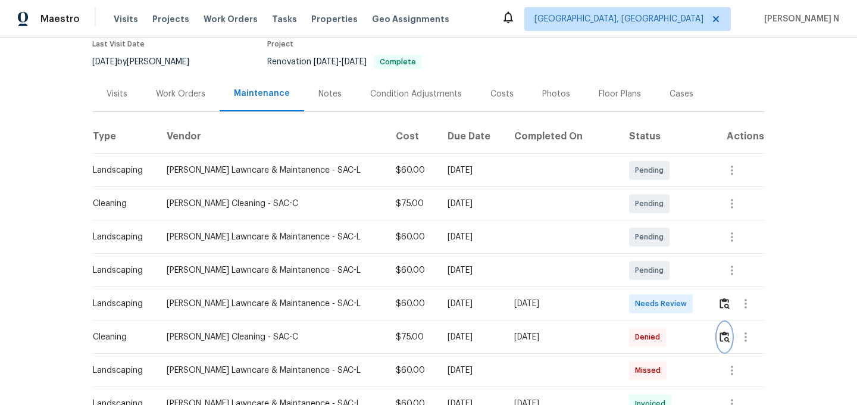
scroll to position [0, 0]
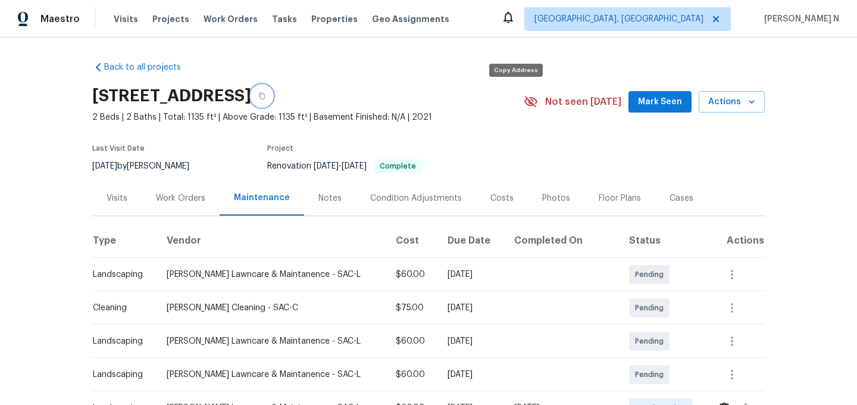
click at [265, 99] on icon "button" at bounding box center [261, 95] width 7 height 7
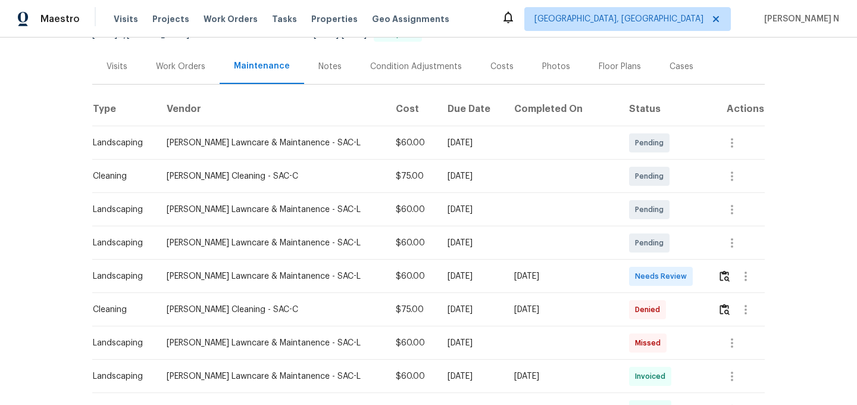
scroll to position [178, 0]
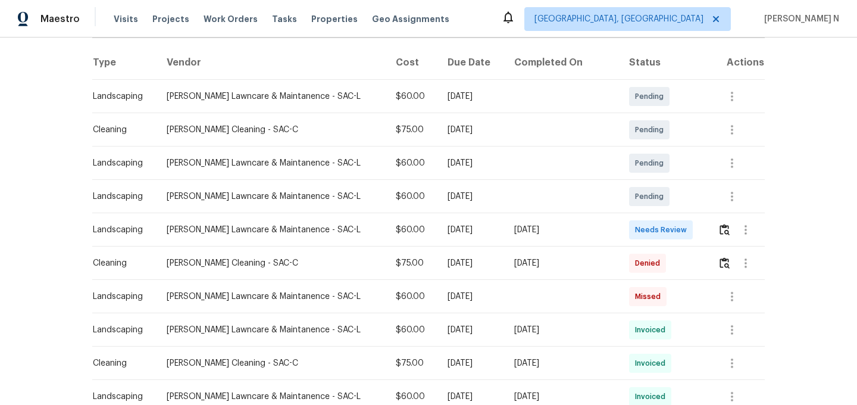
click at [714, 261] on td at bounding box center [736, 262] width 57 height 33
click at [718, 262] on button "button" at bounding box center [725, 263] width 14 height 29
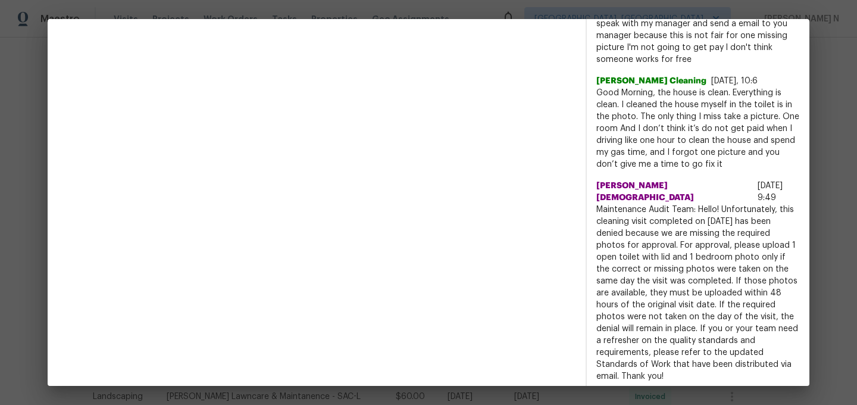
scroll to position [889, 0]
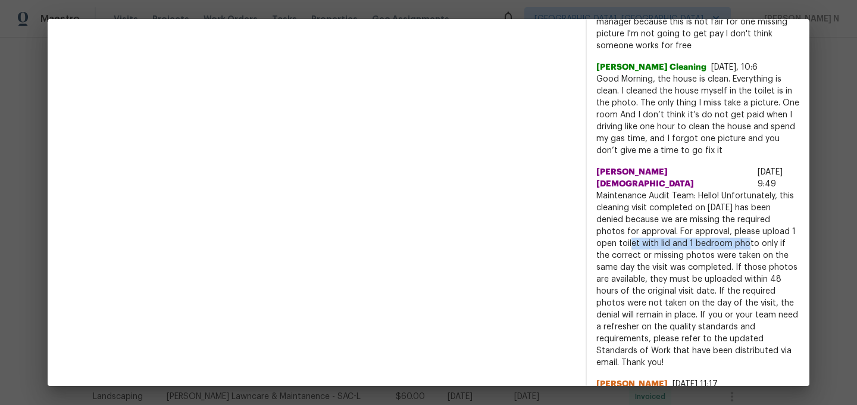
drag, startPoint x: 596, startPoint y: 230, endPoint x: 705, endPoint y: 233, distance: 108.3
click at [705, 233] on span "Maintenance Audit Team: Hello! Unfortunately, this cleaning visit completed on …" at bounding box center [698, 279] width 204 height 179
copy span "toilet with lid and 1 bedroom"
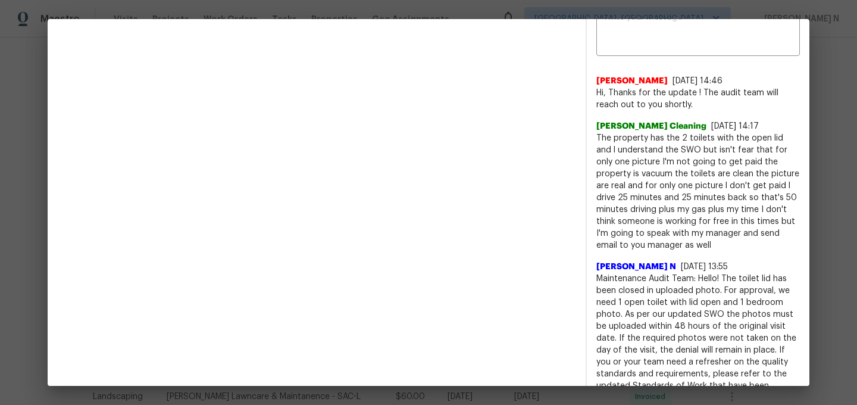
scroll to position [443, 0]
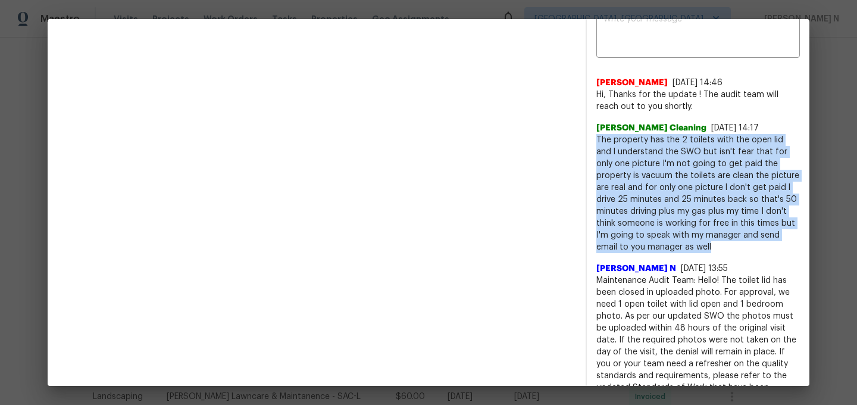
drag, startPoint x: 597, startPoint y: 138, endPoint x: 694, endPoint y: 241, distance: 141.5
click at [694, 241] on span "The property has the 2 toilets with the open lid and l understand the SWO but i…" at bounding box center [698, 193] width 204 height 119
copy span "The property has the 2 toilets with the open lid and l understand the SWO but i…"
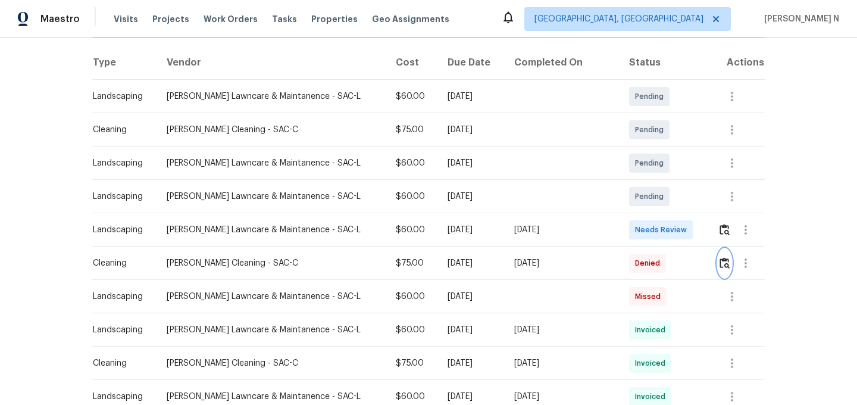
scroll to position [0, 0]
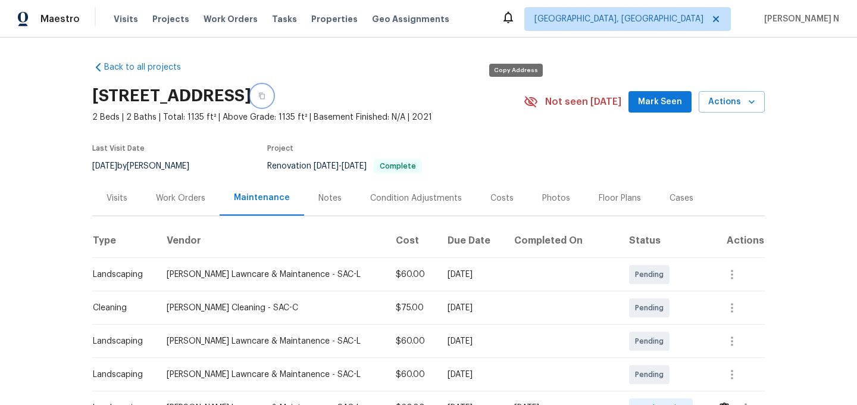
click at [265, 96] on icon "button" at bounding box center [261, 95] width 7 height 7
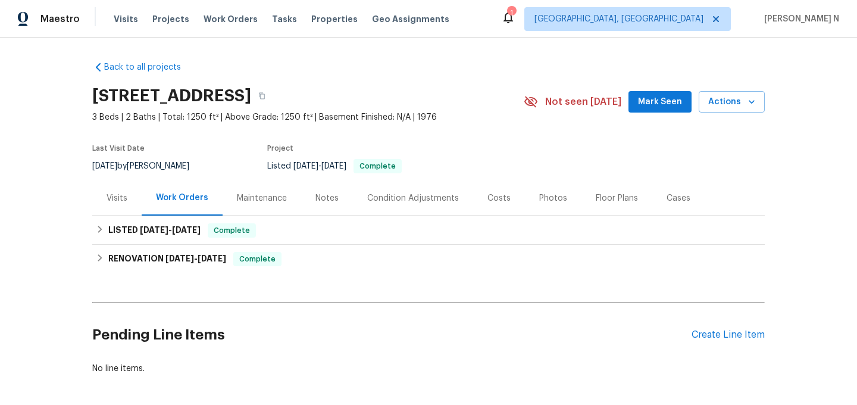
click at [265, 203] on div "Maintenance" at bounding box center [262, 198] width 50 height 12
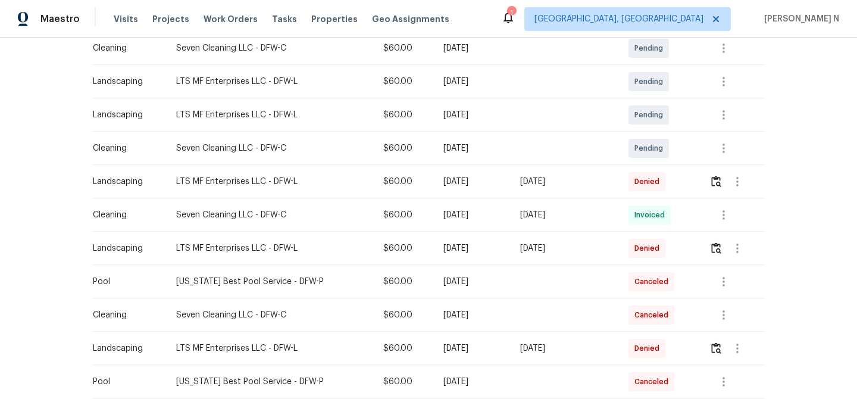
scroll to position [234, 0]
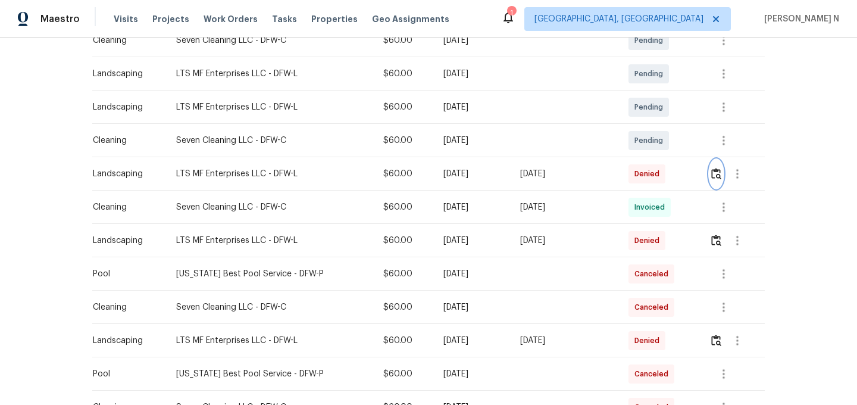
click at [714, 177] on img "button" at bounding box center [716, 173] width 10 height 11
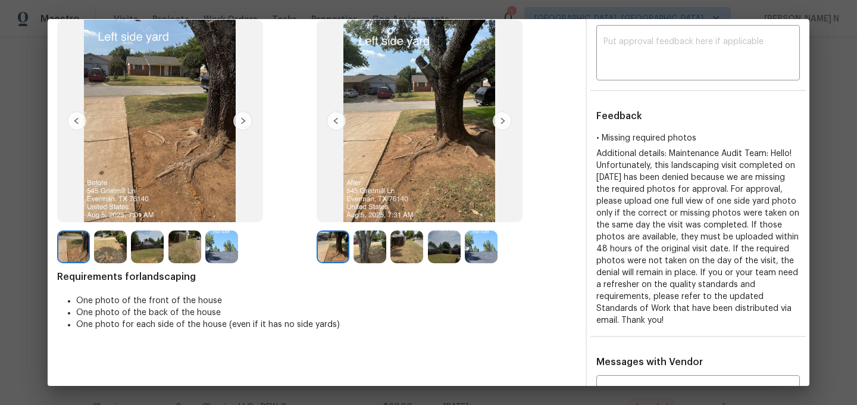
scroll to position [29, 0]
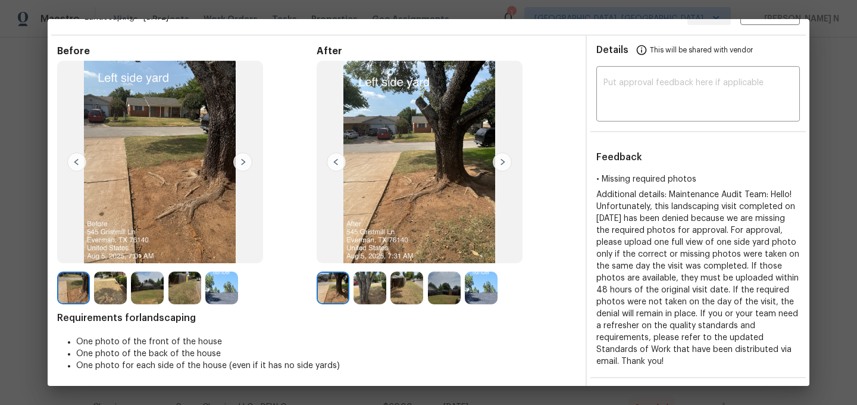
click at [468, 279] on img at bounding box center [481, 287] width 33 height 33
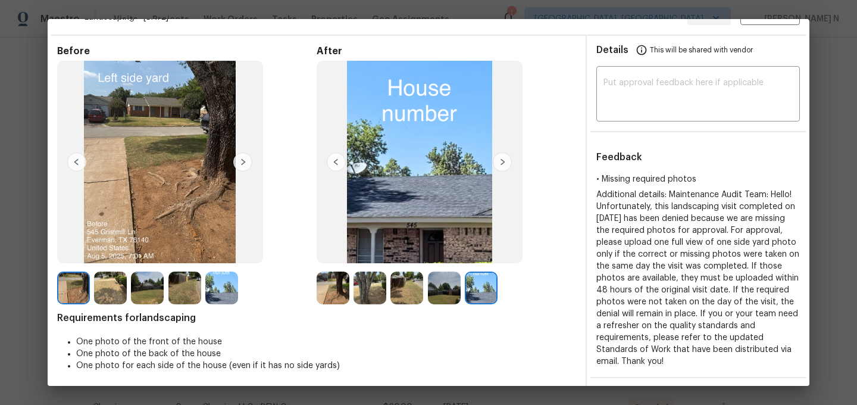
click at [434, 294] on img at bounding box center [444, 287] width 33 height 33
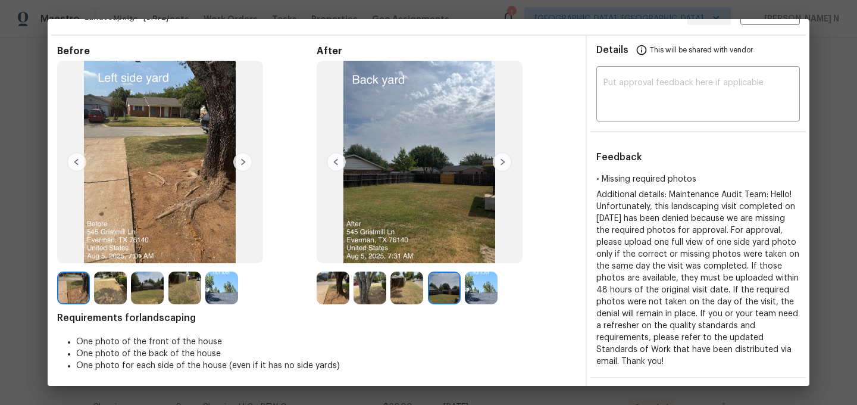
click at [412, 294] on img at bounding box center [406, 287] width 33 height 33
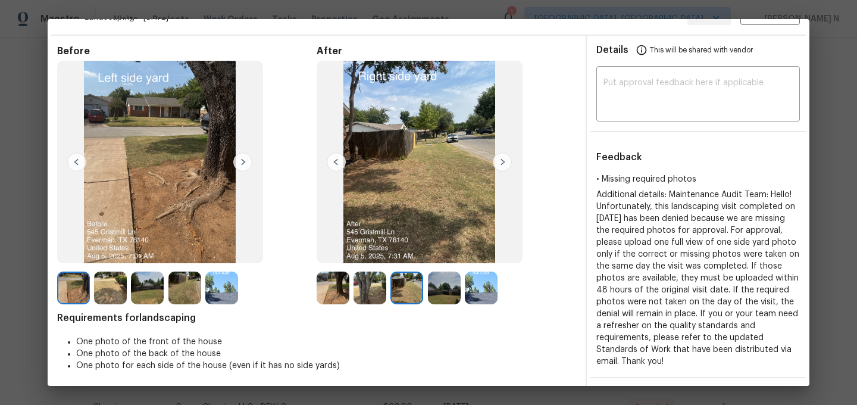
click at [377, 286] on img at bounding box center [369, 287] width 33 height 33
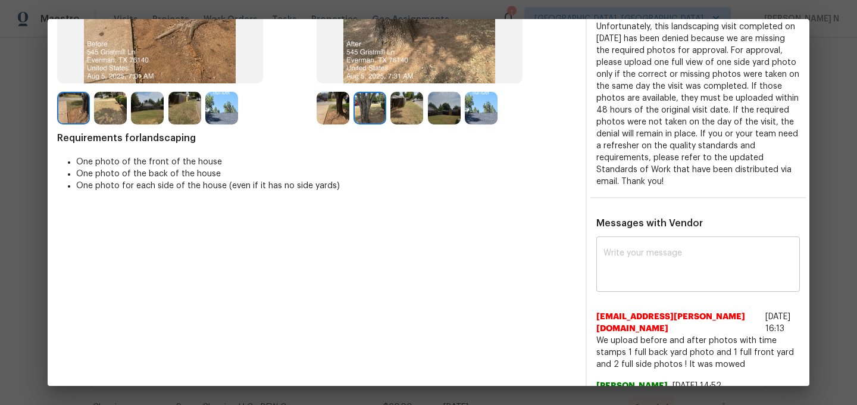
scroll to position [233, 0]
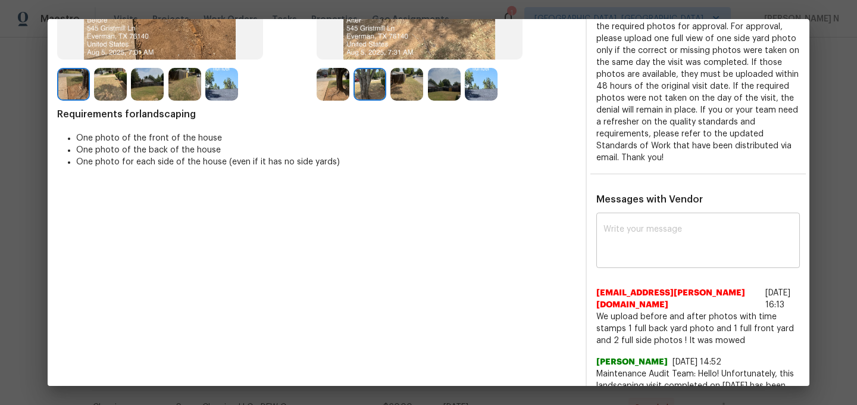
click at [639, 237] on textarea at bounding box center [697, 241] width 189 height 33
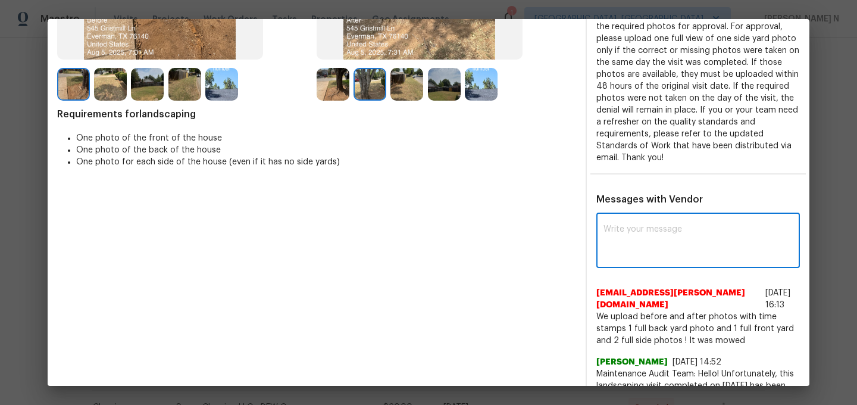
paste textarea "Maintenance Audit Team: Hello! Thank you for the feedback after further review …"
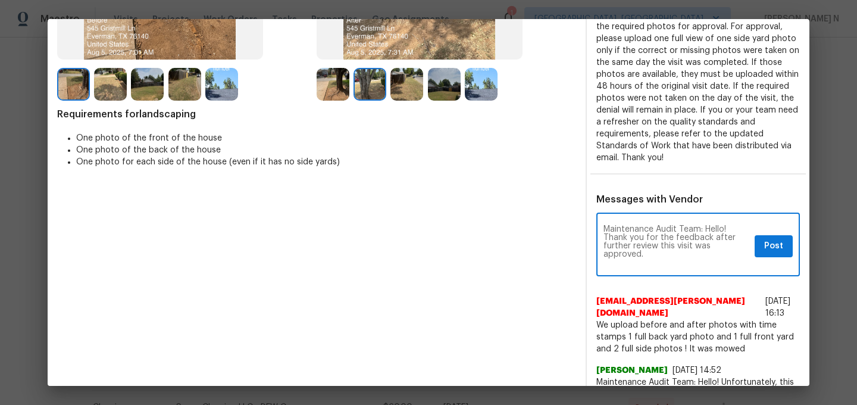
scroll to position [0, 0]
type textarea "Maintenance Audit Team: Hello! Thank you for the feedback after further review …"
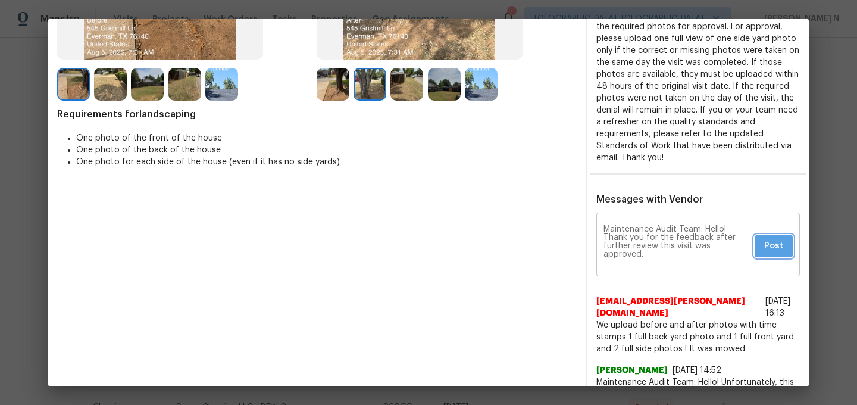
click at [765, 239] on span "Post" at bounding box center [773, 246] width 19 height 15
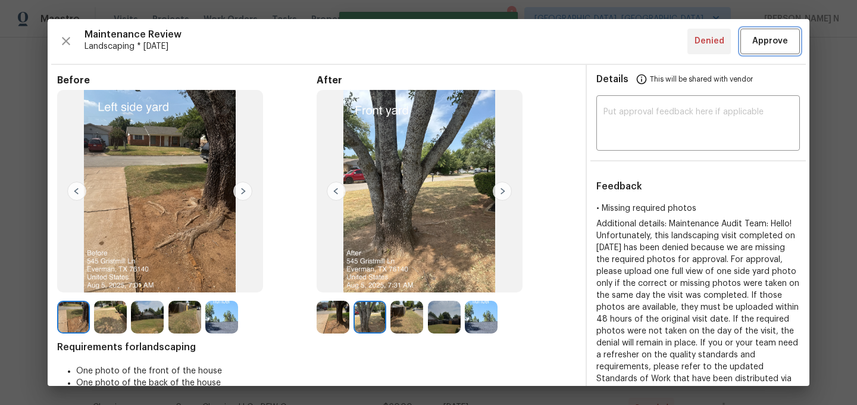
click at [770, 43] on span "Approve" at bounding box center [770, 41] width 36 height 15
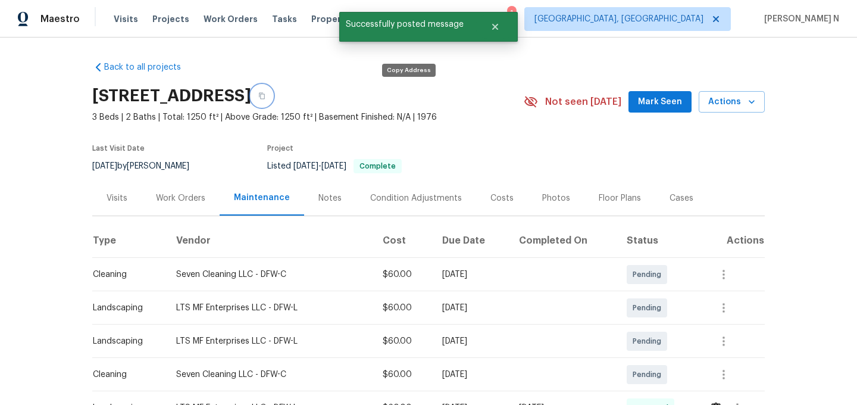
click at [273, 101] on button "button" at bounding box center [261, 95] width 21 height 21
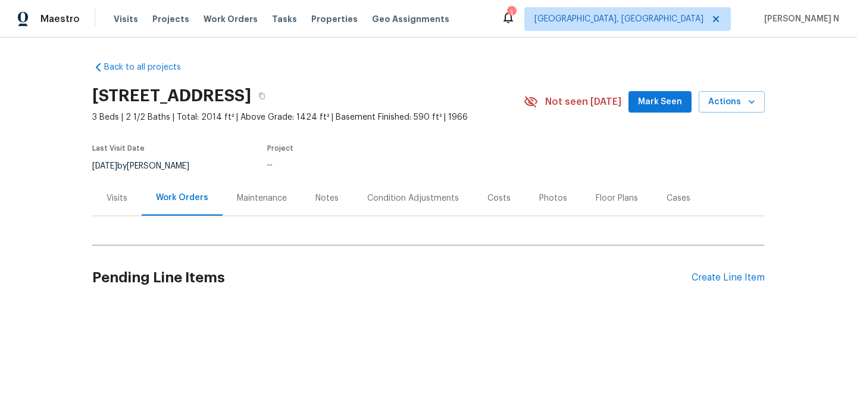
click at [271, 195] on div "Maintenance" at bounding box center [262, 198] width 50 height 12
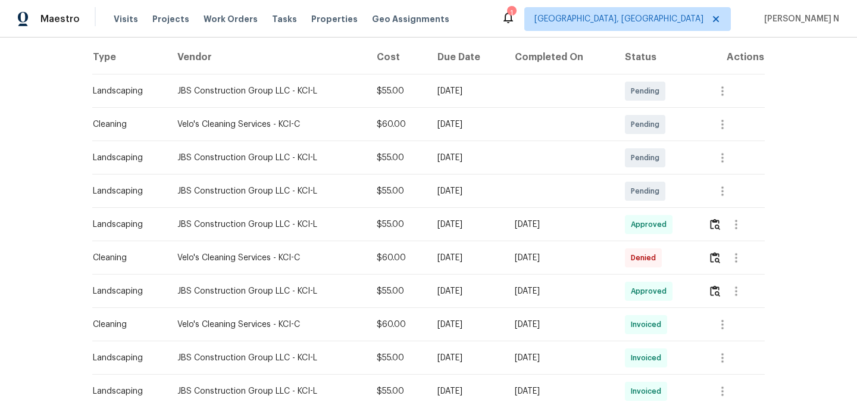
scroll to position [207, 0]
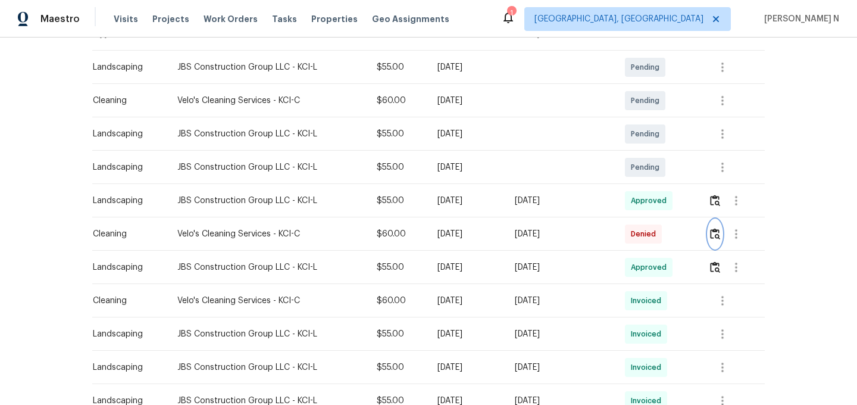
click at [718, 235] on img "button" at bounding box center [715, 233] width 10 height 11
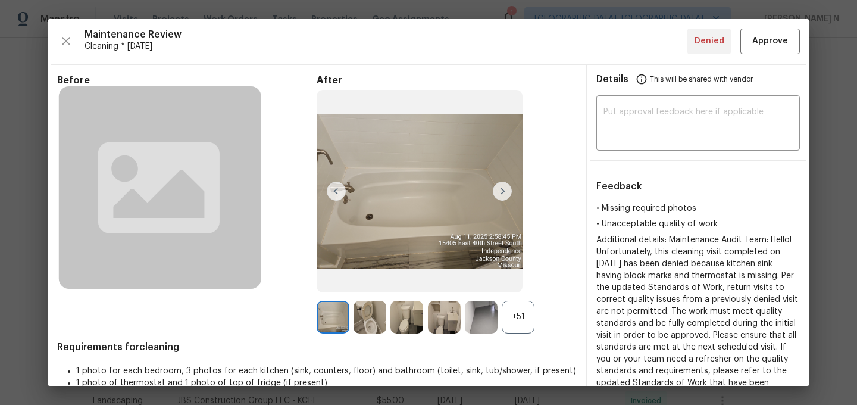
click at [523, 299] on div "After +51" at bounding box center [446, 203] width 259 height 259
click at [524, 309] on div "+51" at bounding box center [518, 317] width 33 height 33
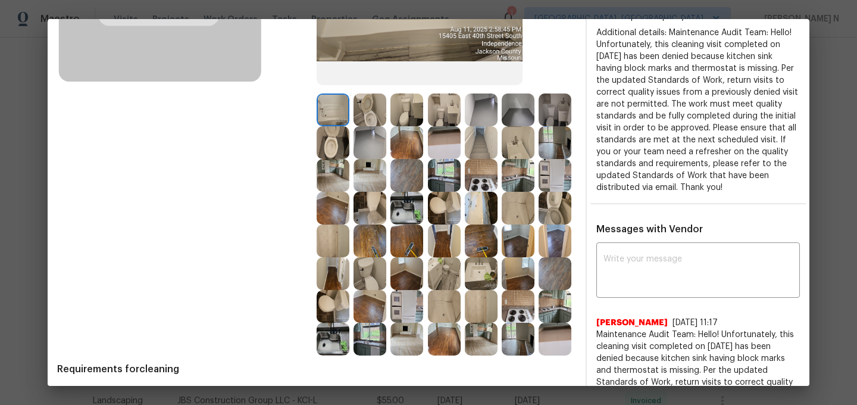
click at [336, 339] on img at bounding box center [333, 339] width 33 height 33
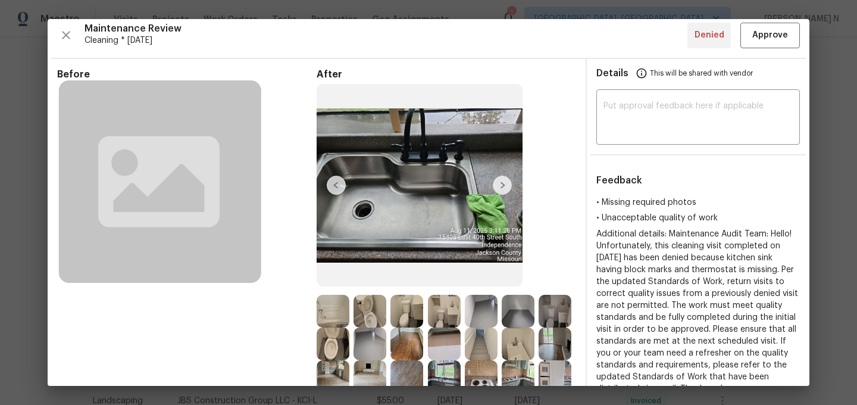
scroll to position [0, 0]
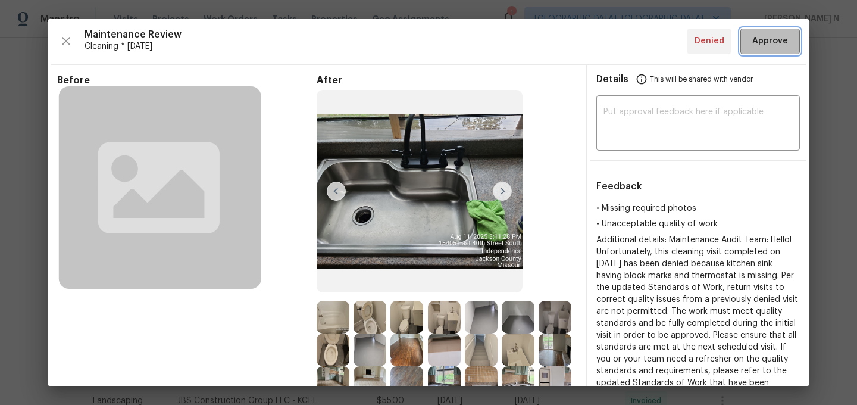
click at [770, 47] on span "Approve" at bounding box center [770, 41] width 36 height 15
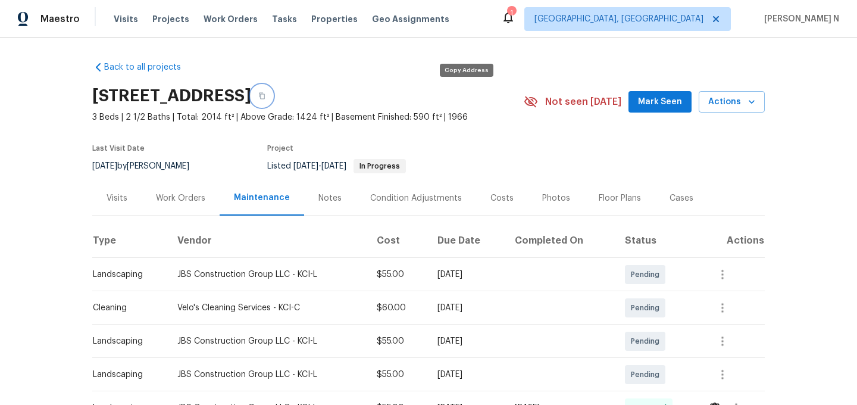
click at [273, 89] on button "button" at bounding box center [261, 95] width 21 height 21
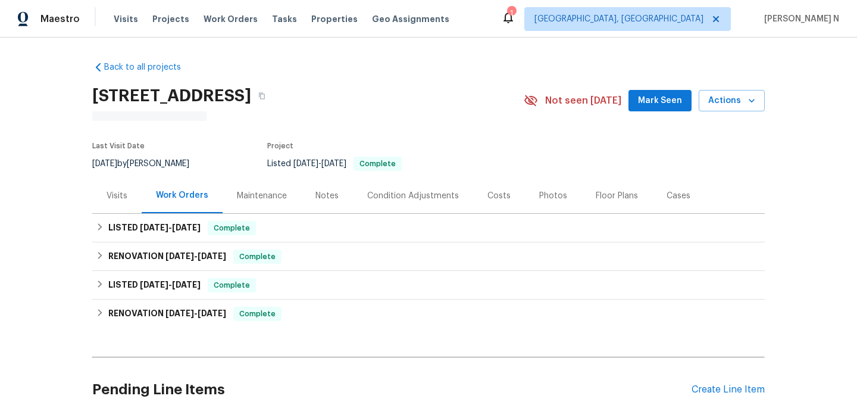
click at [246, 206] on div "Maintenance" at bounding box center [262, 195] width 79 height 35
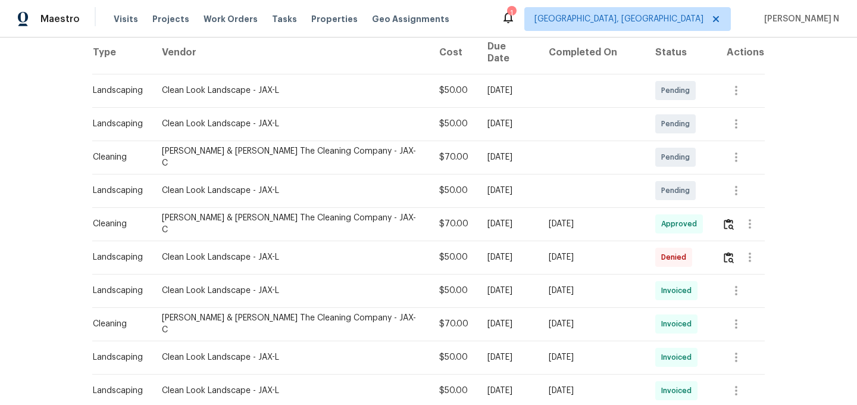
scroll to position [247, 0]
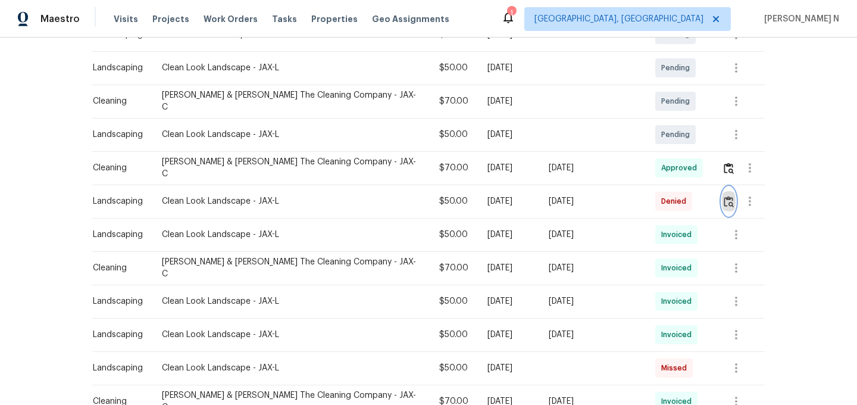
click at [727, 198] on button "button" at bounding box center [729, 201] width 14 height 29
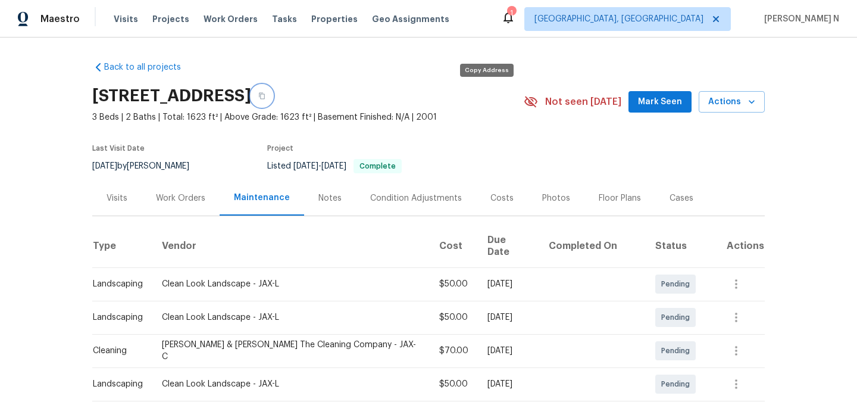
click at [273, 101] on button "button" at bounding box center [261, 95] width 21 height 21
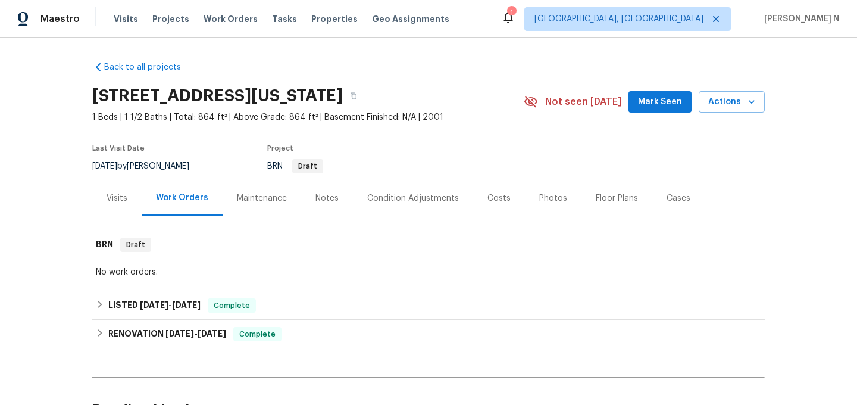
click at [272, 202] on div "Maintenance" at bounding box center [262, 198] width 50 height 12
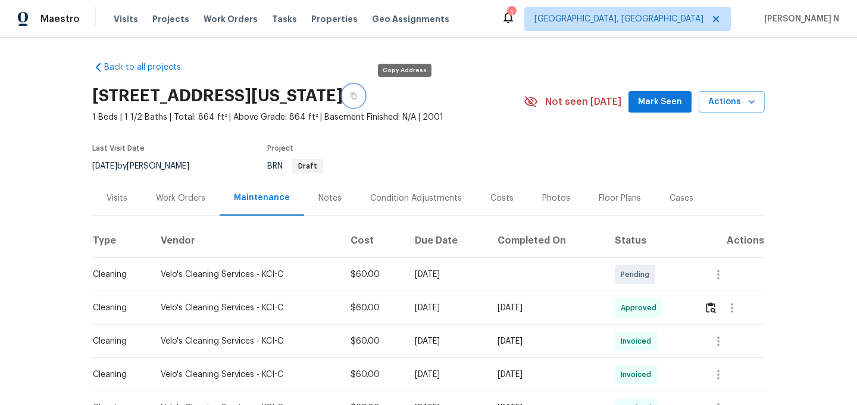
click at [364, 99] on button "button" at bounding box center [353, 95] width 21 height 21
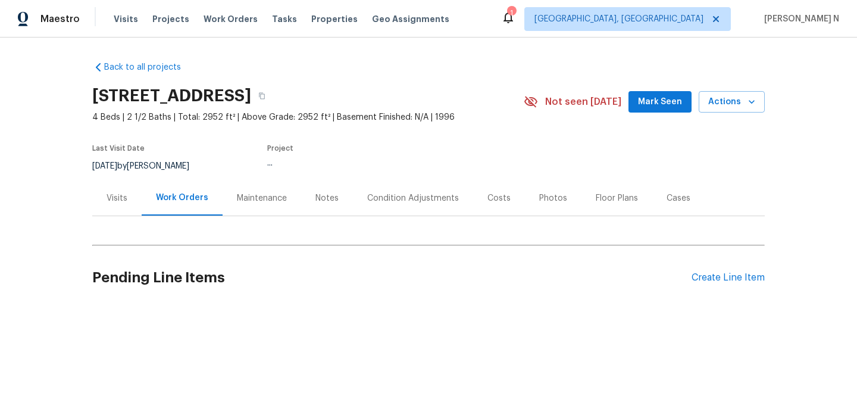
click at [256, 196] on div "Maintenance" at bounding box center [262, 198] width 50 height 12
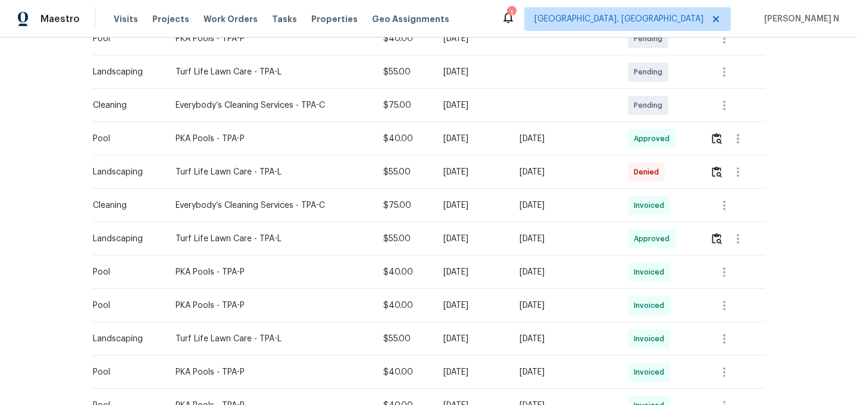
scroll to position [403, 0]
click at [722, 171] on img "button" at bounding box center [717, 170] width 10 height 11
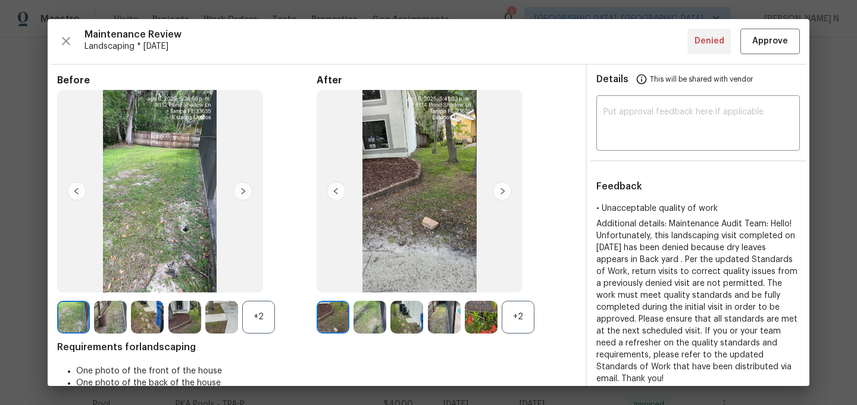
click at [523, 323] on div "+2" at bounding box center [518, 317] width 33 height 33
click at [256, 320] on div "+2" at bounding box center [258, 317] width 33 height 33
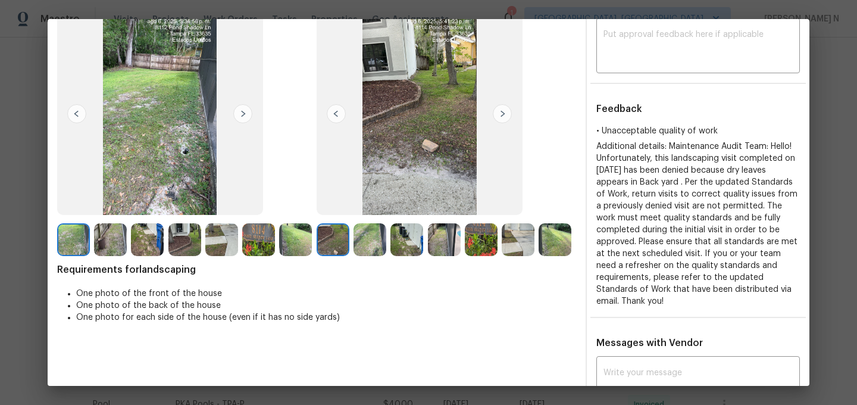
scroll to position [60, 0]
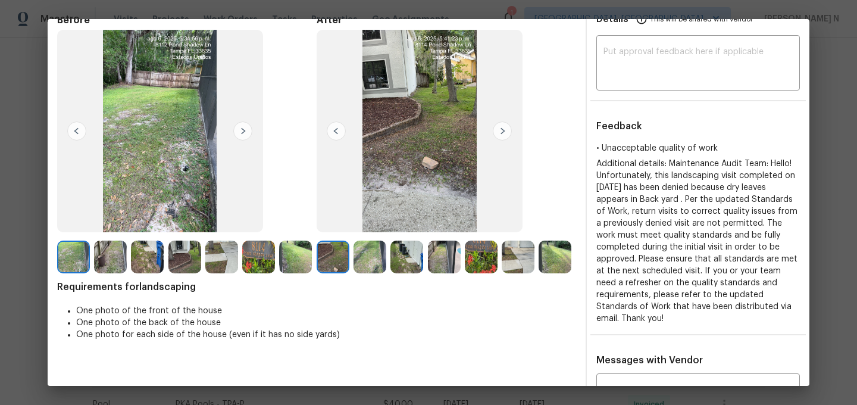
click at [562, 264] on img at bounding box center [555, 256] width 33 height 33
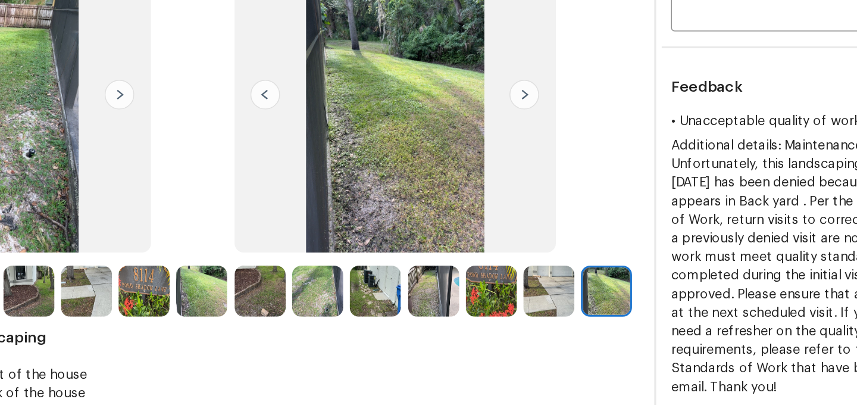
click at [364, 256] on img at bounding box center [369, 256] width 33 height 33
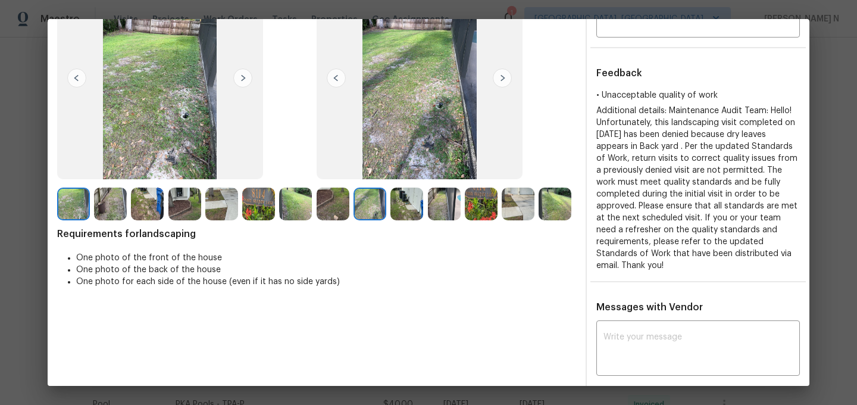
scroll to position [167, 0]
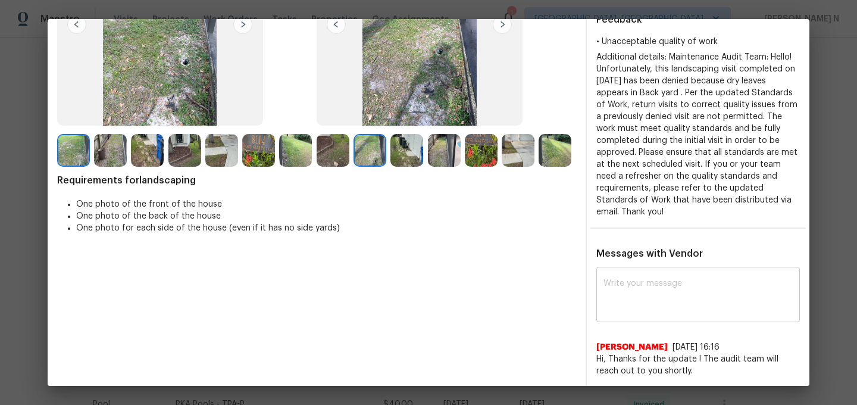
click at [652, 279] on textarea at bounding box center [697, 295] width 189 height 33
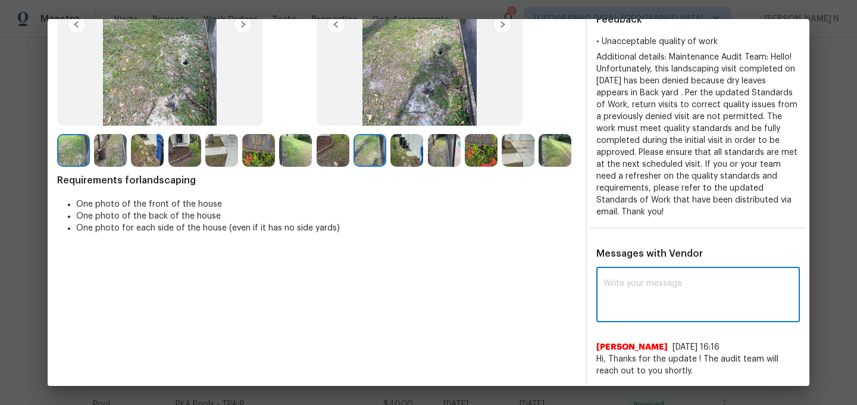
paste textarea "Maintenance Audit Team: Hello! Thank you for the feedback after further review …"
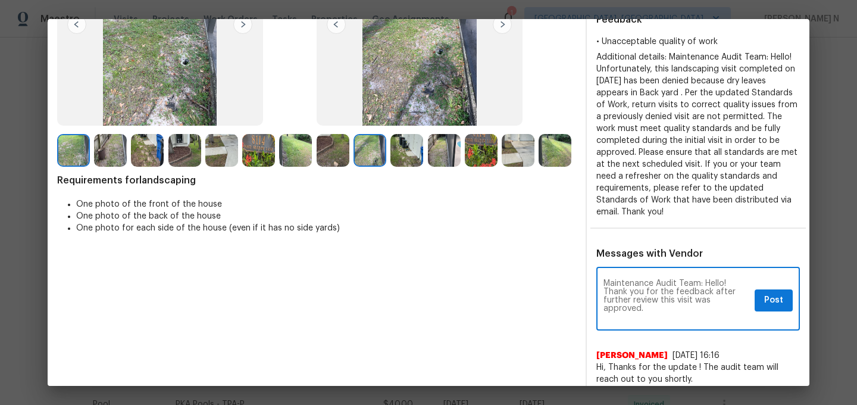
scroll to position [0, 0]
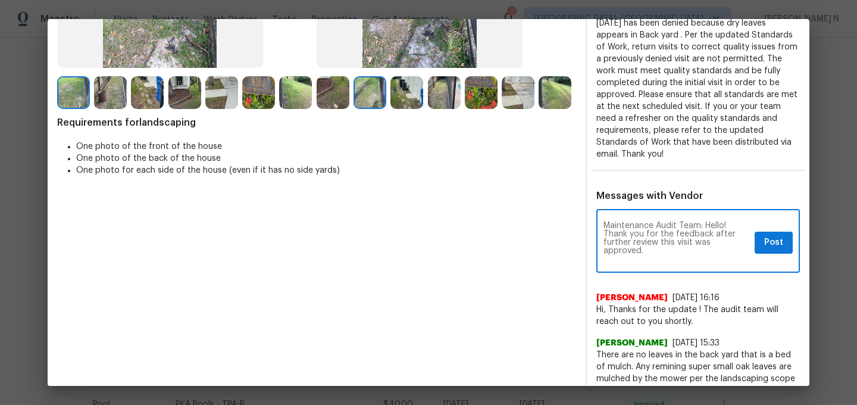
type textarea "Maintenance Audit Team: Hello! Thank you for the feedback after further review …"
click at [774, 235] on span "Post" at bounding box center [773, 242] width 19 height 15
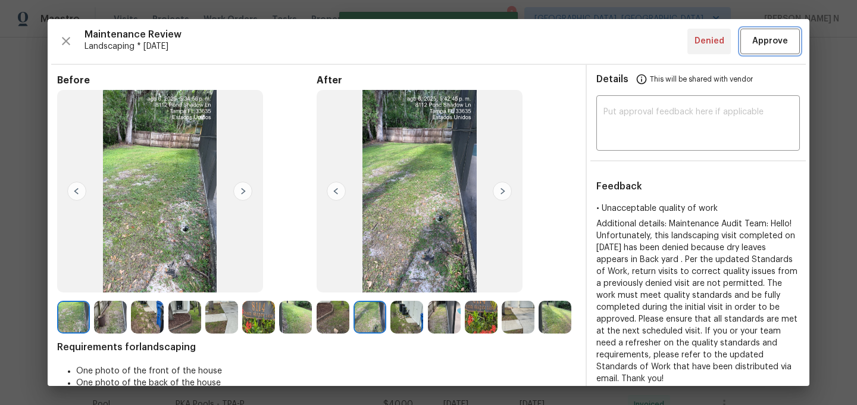
click at [761, 47] on span "Approve" at bounding box center [770, 41] width 36 height 15
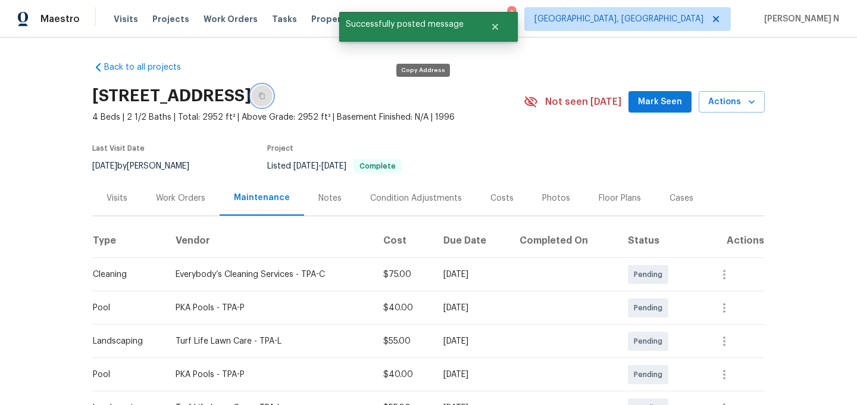
click at [265, 97] on icon "button" at bounding box center [261, 95] width 7 height 7
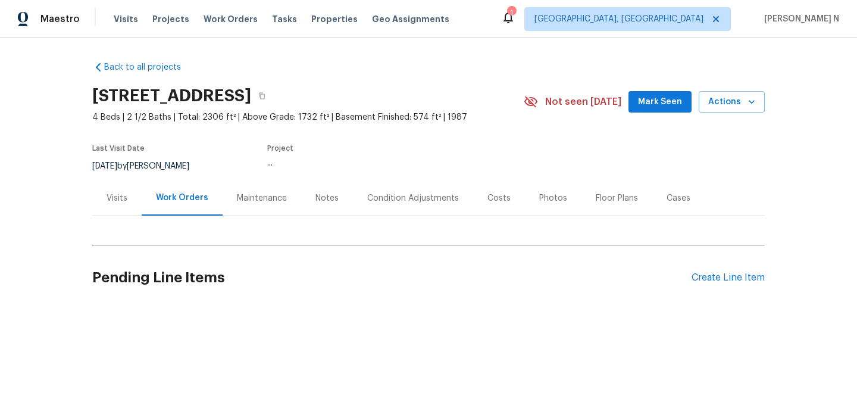
click at [255, 204] on div "Maintenance" at bounding box center [262, 197] width 79 height 35
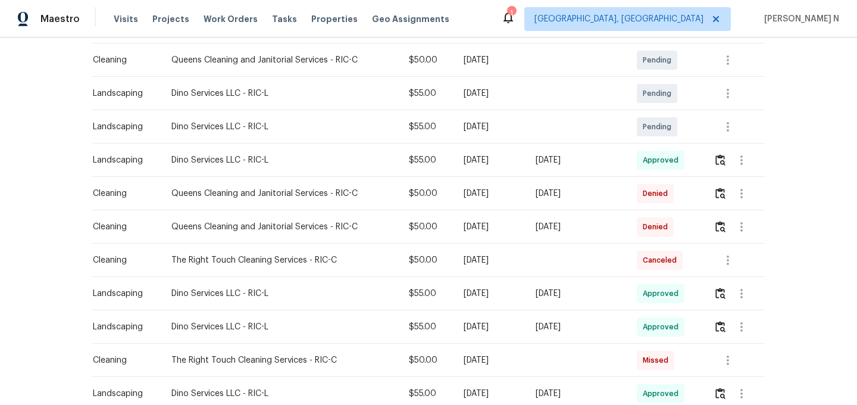
scroll to position [309, 0]
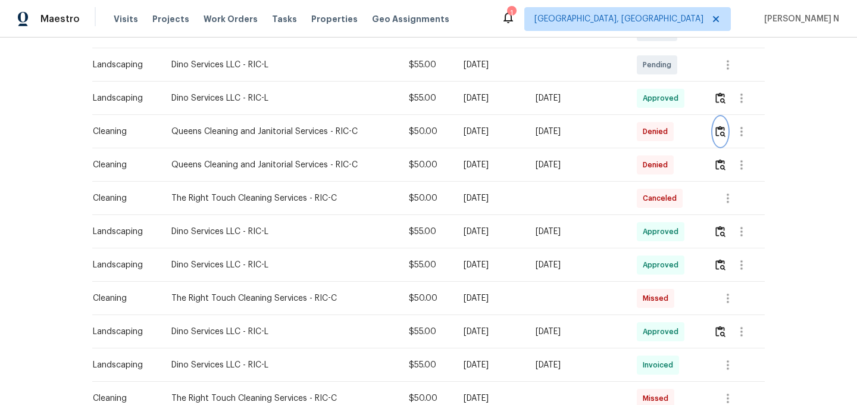
click at [725, 135] on img "button" at bounding box center [720, 131] width 10 height 11
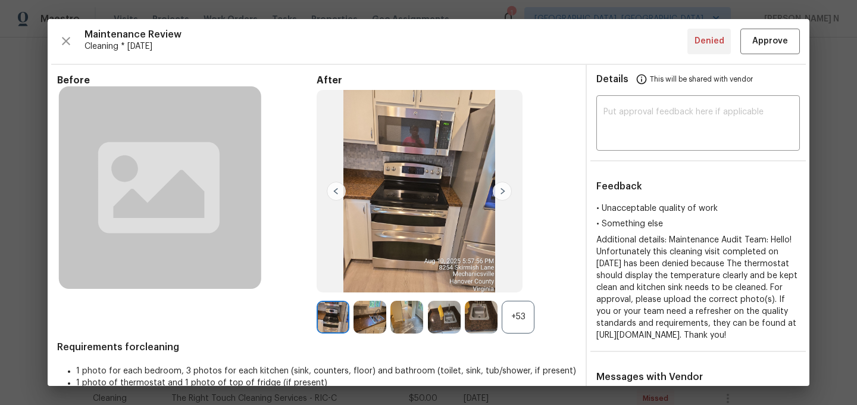
click at [528, 305] on div "+53" at bounding box center [518, 317] width 33 height 33
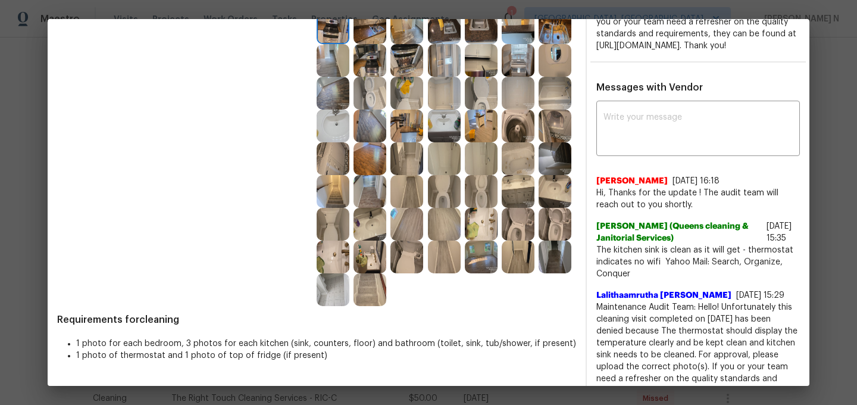
scroll to position [230, 0]
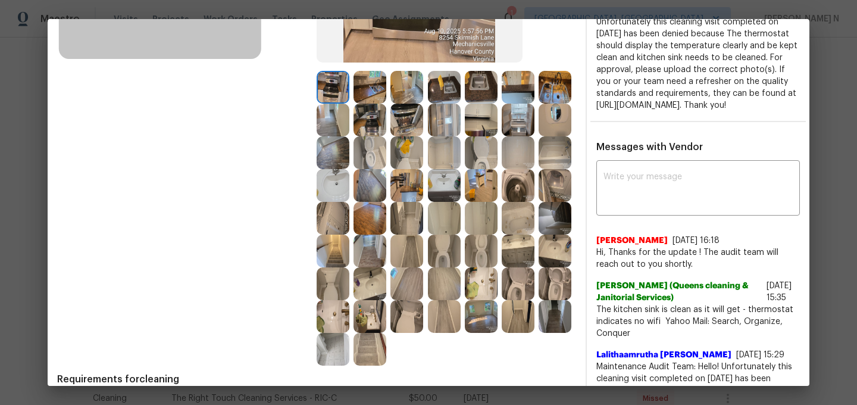
click at [475, 89] on img at bounding box center [481, 87] width 33 height 33
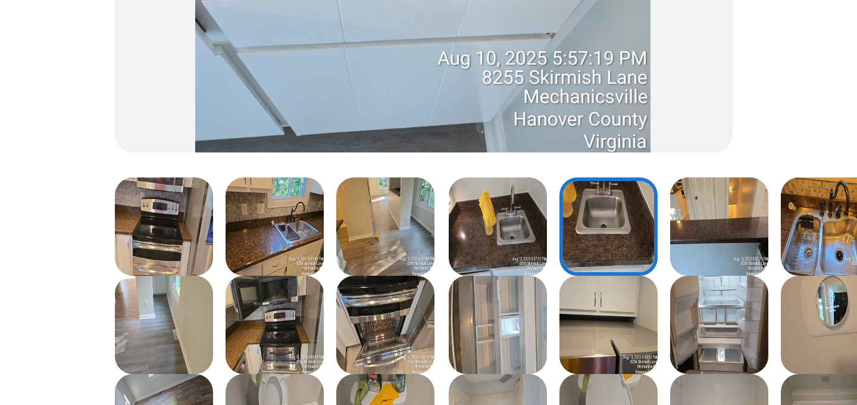
scroll to position [188, 0]
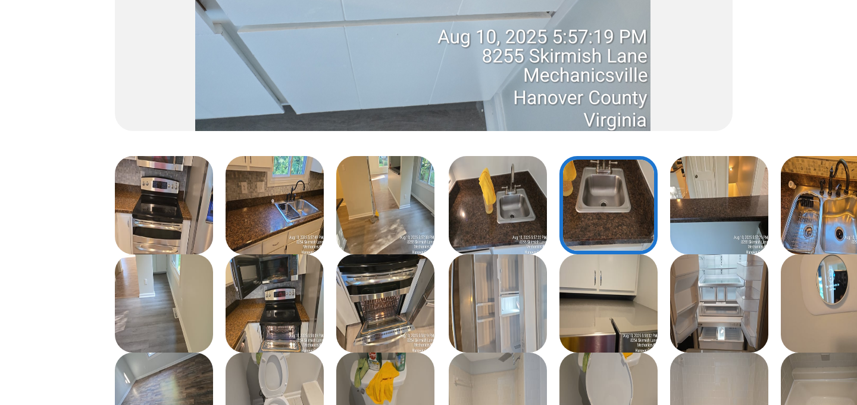
click at [446, 134] on img at bounding box center [444, 128] width 33 height 33
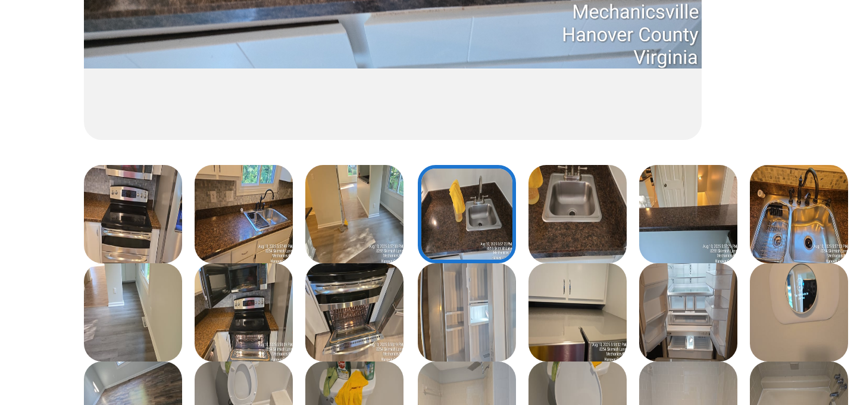
scroll to position [180, 0]
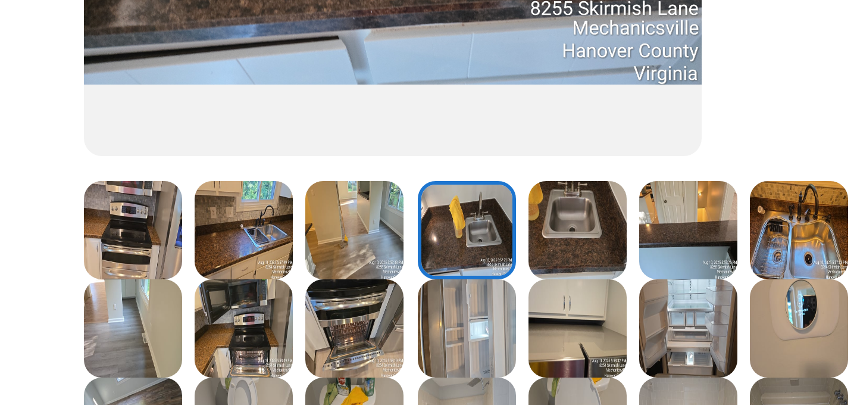
click at [548, 137] on img at bounding box center [555, 137] width 33 height 33
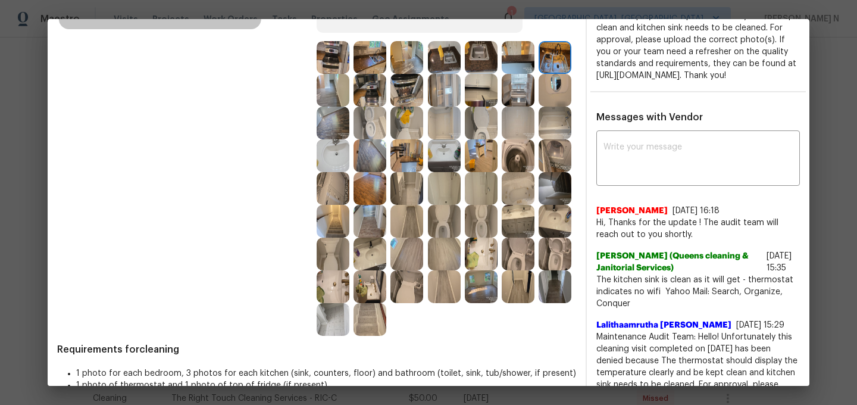
scroll to position [249, 0]
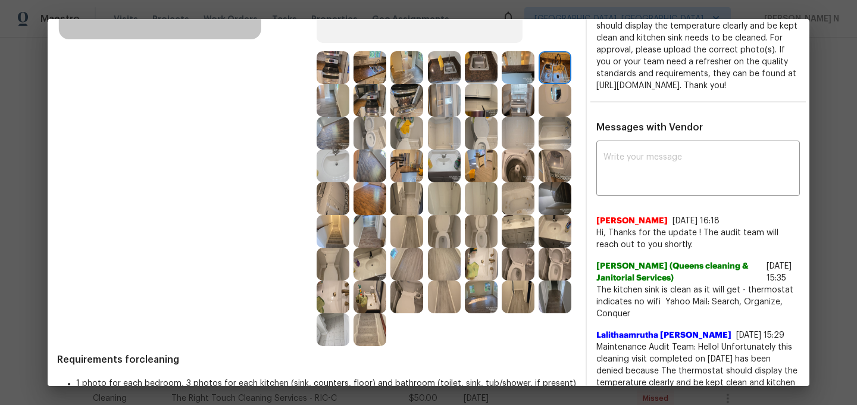
click at [552, 104] on img at bounding box center [555, 100] width 33 height 33
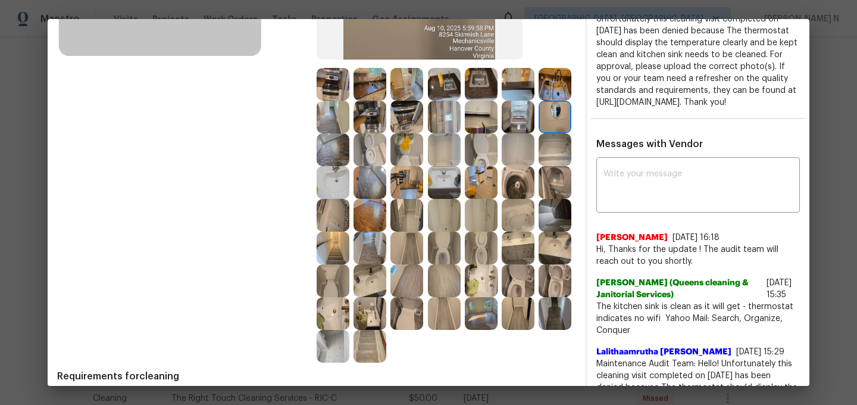
scroll to position [260, 0]
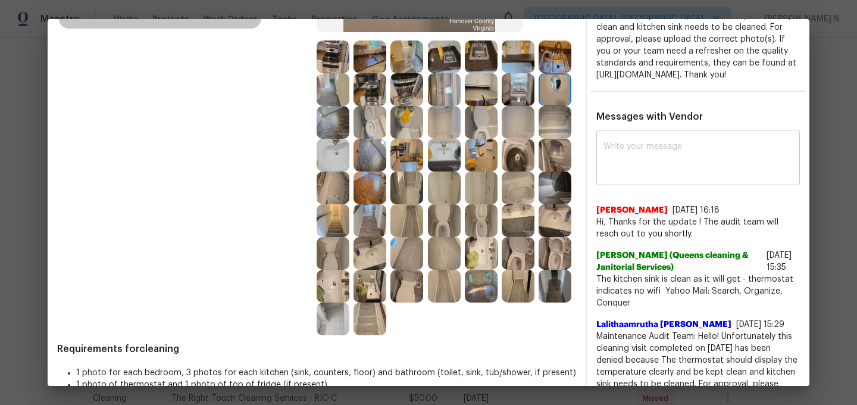
click at [659, 174] on textarea at bounding box center [697, 158] width 189 height 33
paste textarea "Maintenance Audit Team: Hello! Thank you for the feedback after further review …"
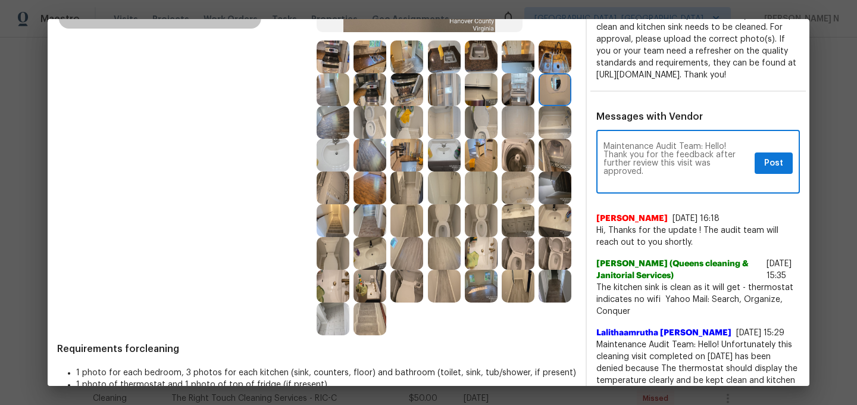
scroll to position [0, 0]
type textarea "Maintenance Audit Team: Hello! Thank you for the feedback after further review …"
click at [763, 174] on button "Post" at bounding box center [774, 163] width 38 height 22
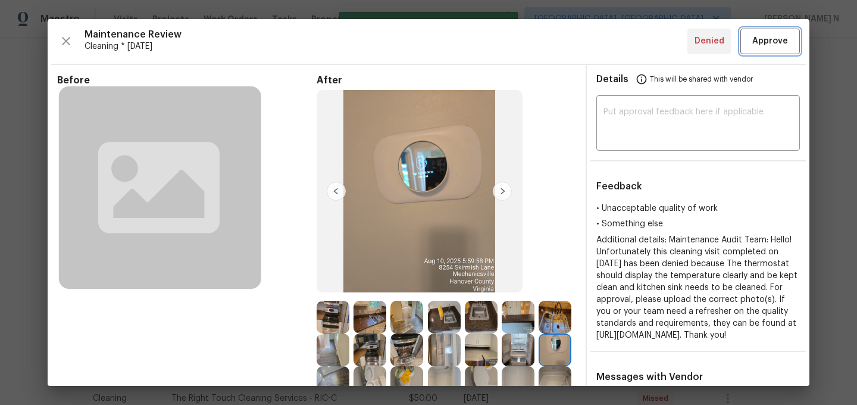
click at [774, 48] on button "Approve" at bounding box center [770, 42] width 60 height 26
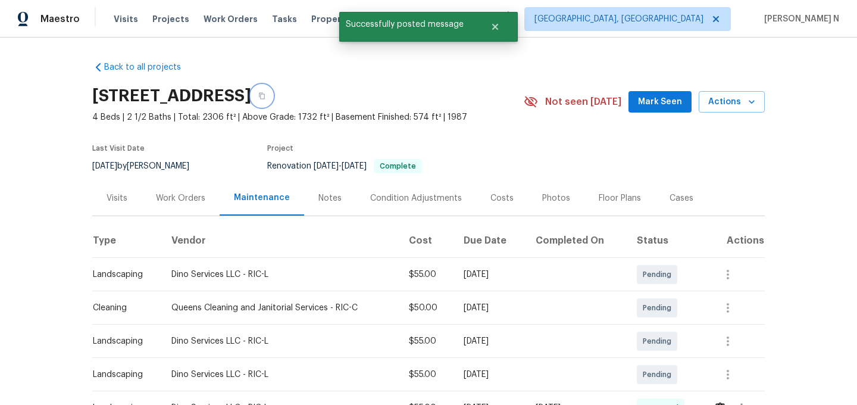
click at [265, 99] on icon "button" at bounding box center [261, 95] width 7 height 7
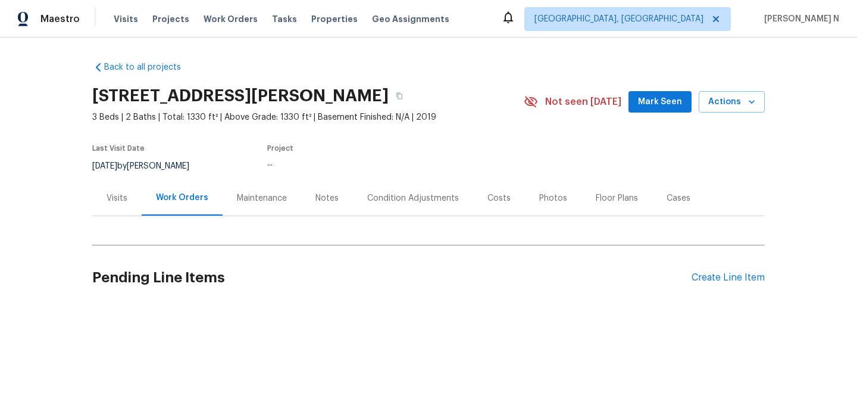
click at [277, 204] on div "Maintenance" at bounding box center [262, 197] width 79 height 35
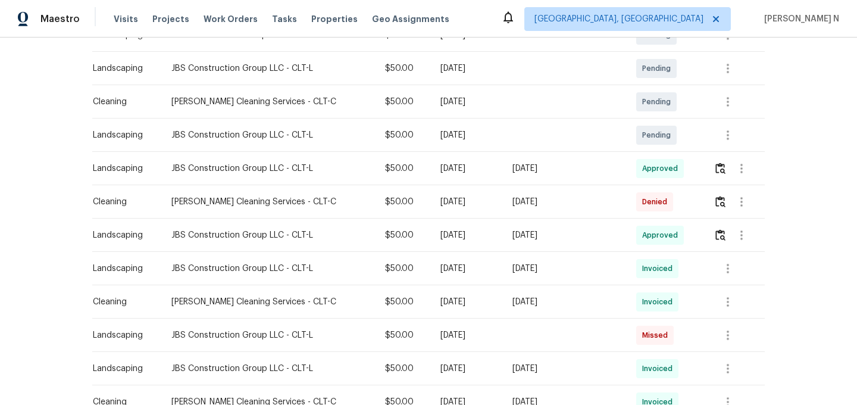
scroll to position [259, 0]
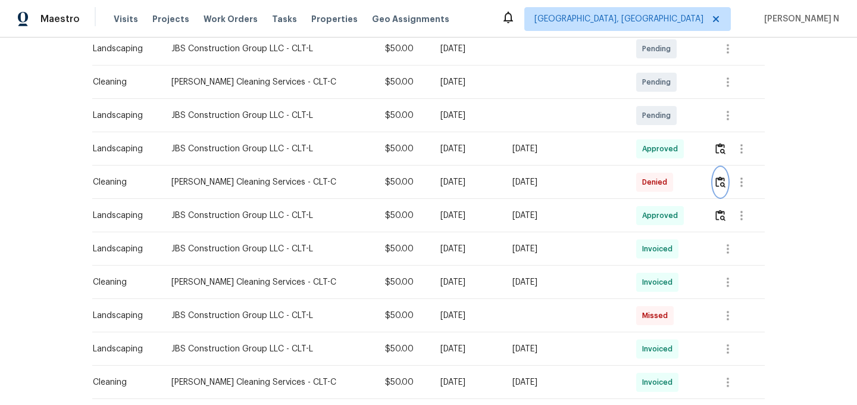
click at [721, 181] on img "button" at bounding box center [720, 181] width 10 height 11
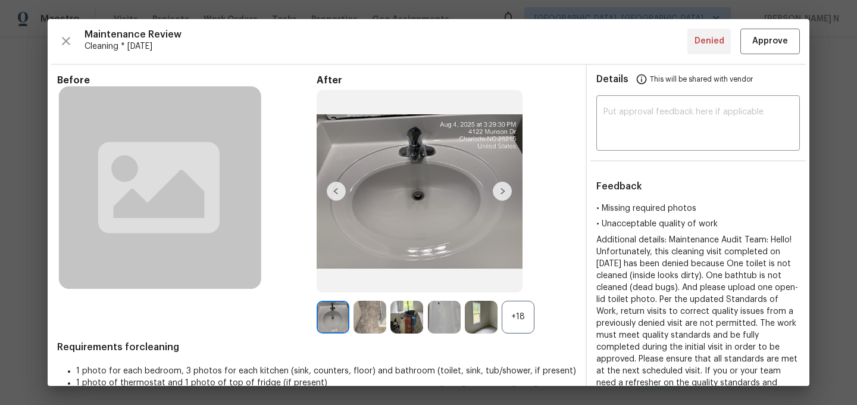
click at [530, 323] on div "+18" at bounding box center [518, 317] width 33 height 33
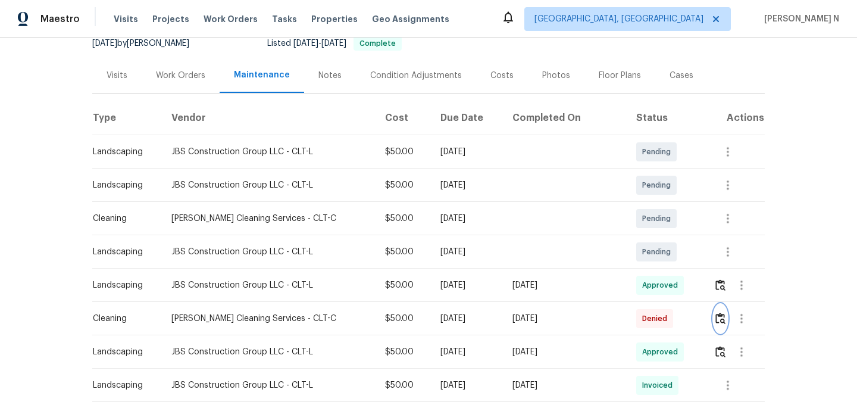
scroll to position [179, 0]
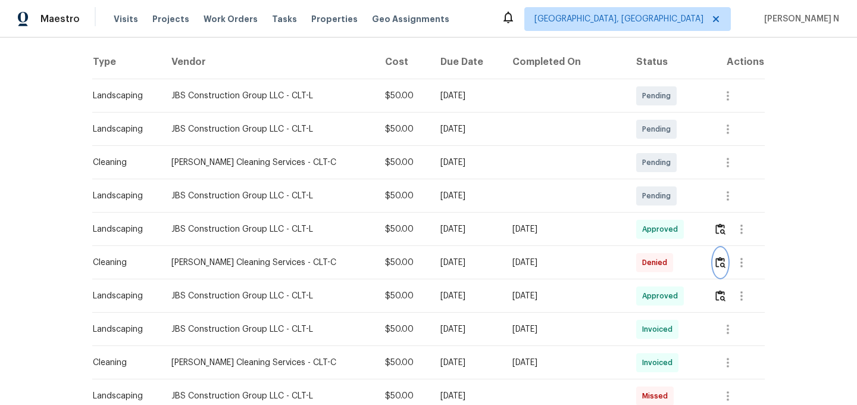
click at [717, 266] on img "button" at bounding box center [720, 261] width 10 height 11
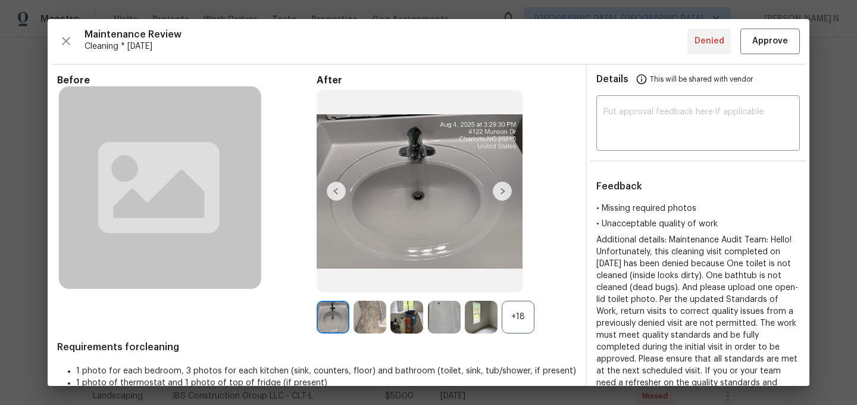
click at [516, 309] on div "+18" at bounding box center [518, 317] width 33 height 33
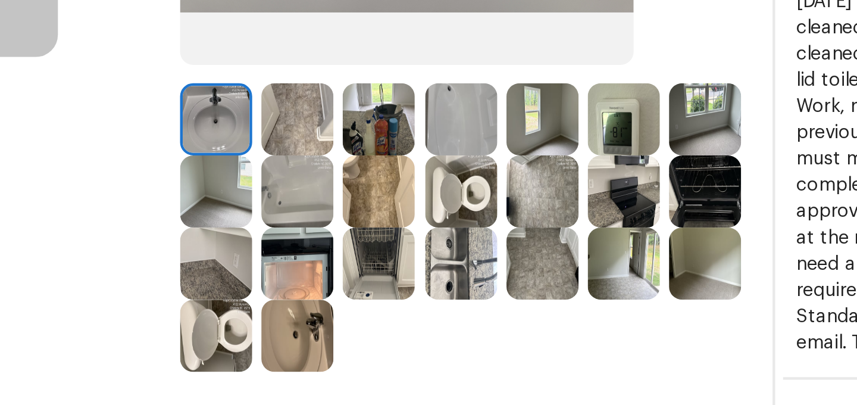
scroll to position [133, 0]
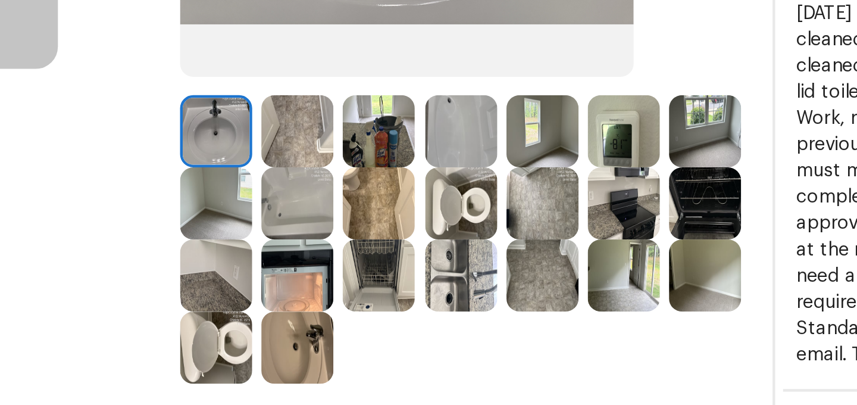
click at [430, 217] on img at bounding box center [444, 216] width 33 height 33
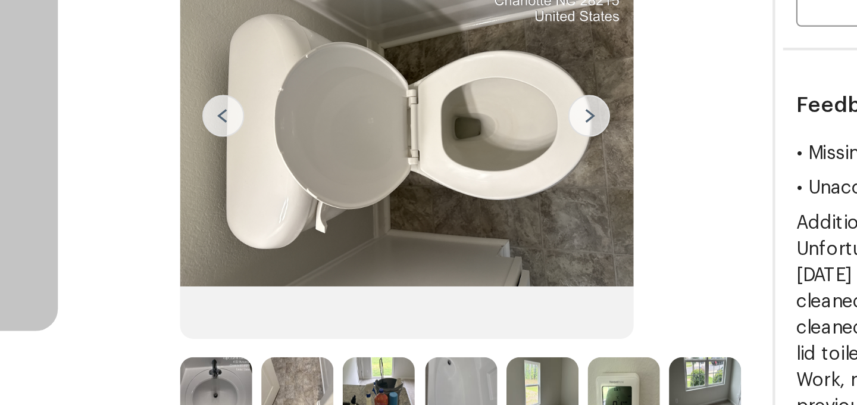
scroll to position [0, 0]
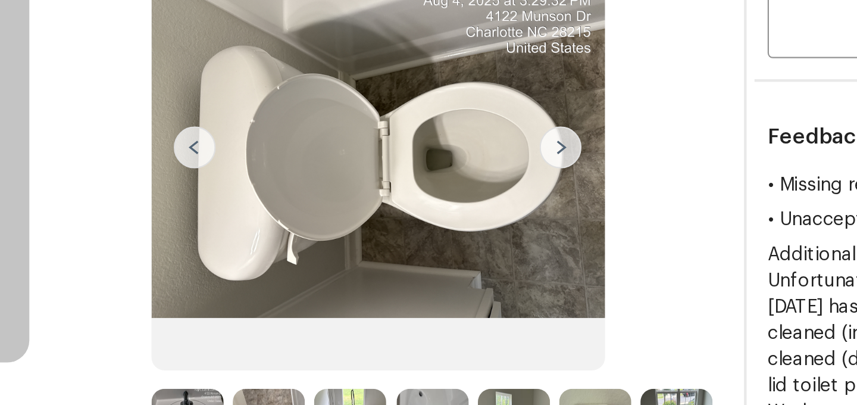
click at [459, 193] on img at bounding box center [420, 191] width 206 height 202
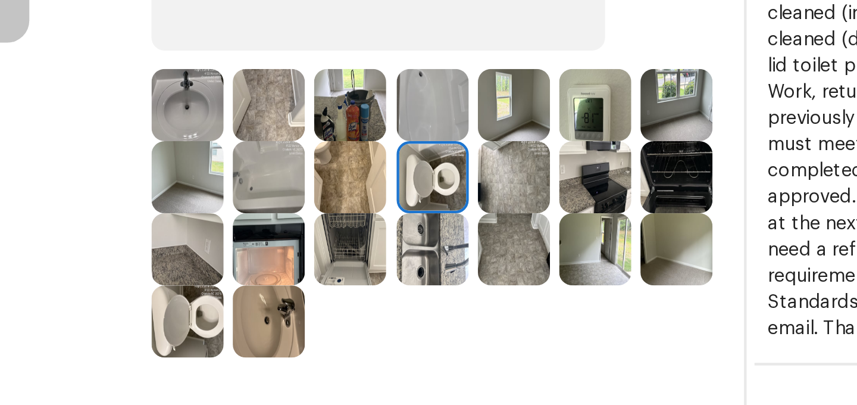
scroll to position [152, 0]
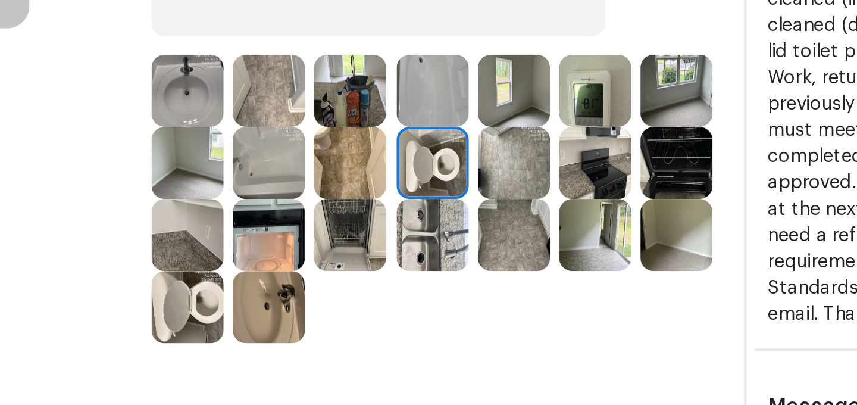
click at [340, 261] on img at bounding box center [333, 263] width 33 height 33
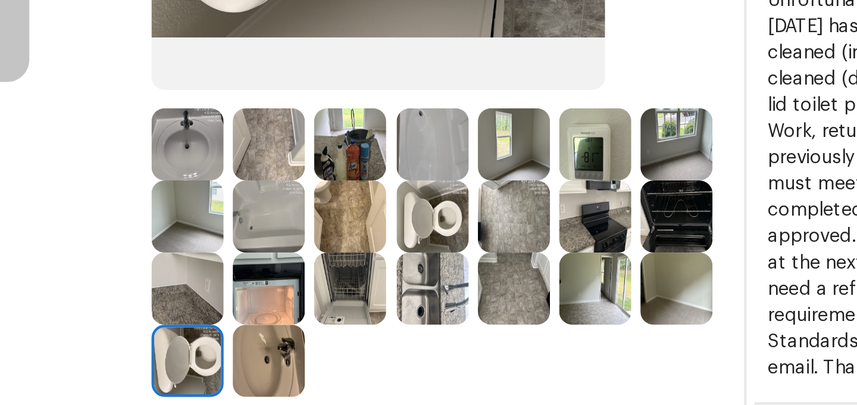
scroll to position [177, 0]
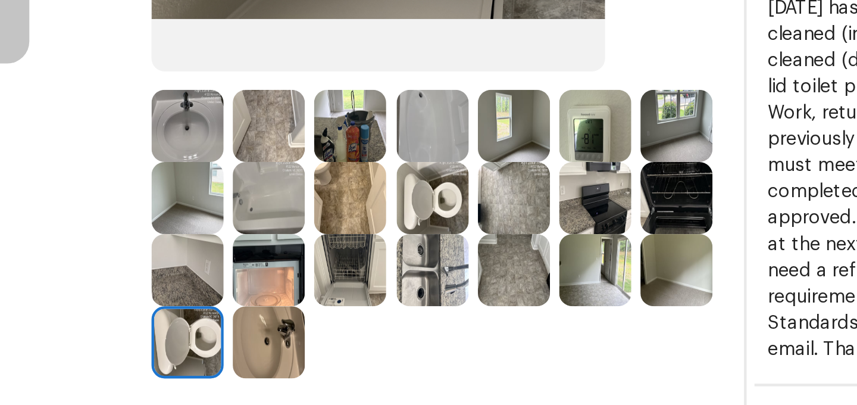
click at [406, 169] on img at bounding box center [406, 173] width 33 height 33
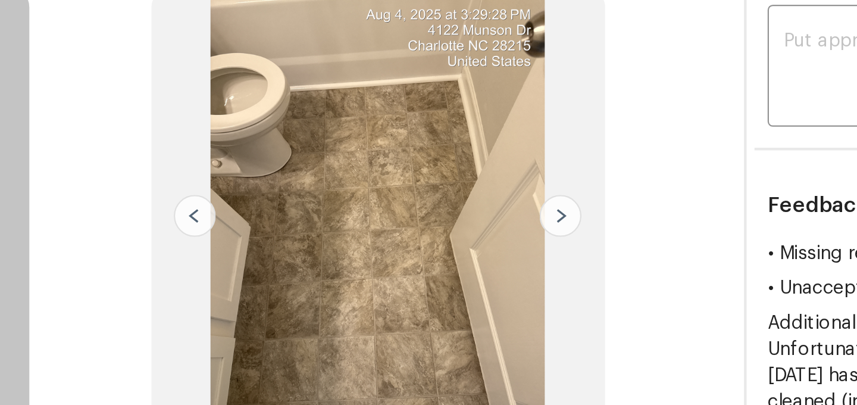
scroll to position [25, 0]
